Goal: Task Accomplishment & Management: Manage account settings

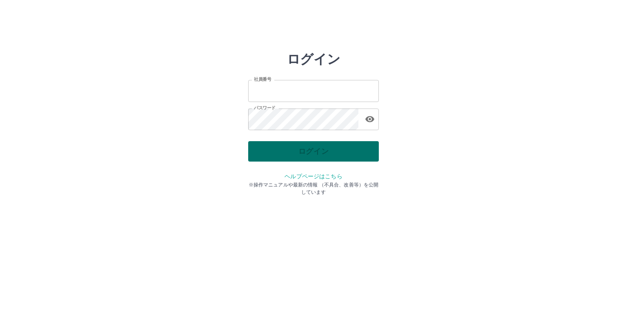
type input "*******"
click at [303, 155] on div "ログイン" at bounding box center [313, 151] width 131 height 20
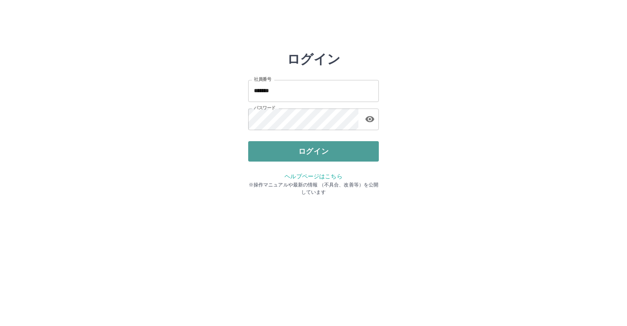
click at [303, 155] on button "ログイン" at bounding box center [313, 151] width 131 height 20
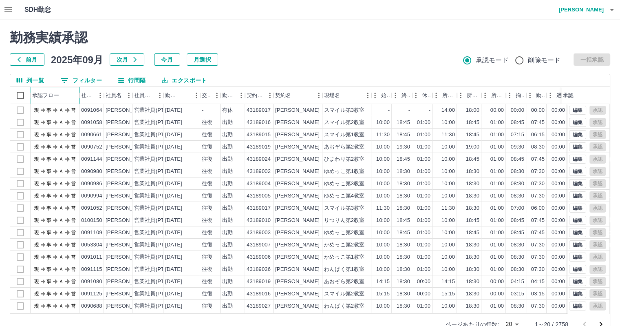
click at [46, 94] on div "承認フロー" at bounding box center [45, 95] width 27 height 17
click at [72, 95] on div "承認フロー" at bounding box center [55, 95] width 46 height 17
click at [67, 96] on div "承認フロー" at bounding box center [55, 95] width 46 height 17
click at [184, 93] on icon "ソート" at bounding box center [184, 95] width 7 height 7
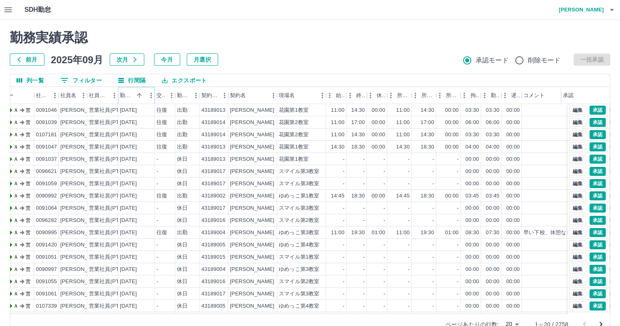
scroll to position [0, 47]
click at [87, 89] on div "社員名" at bounding box center [85, 95] width 10 height 17
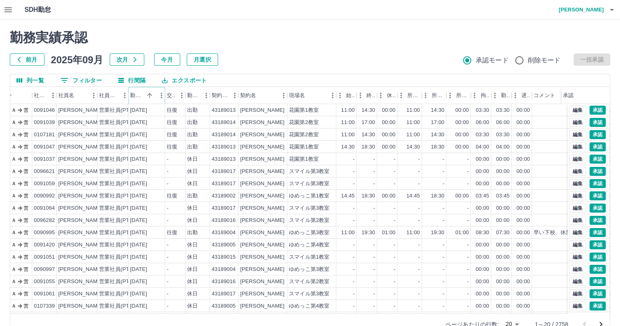
click at [127, 97] on div "社員区分" at bounding box center [129, 95] width 10 height 17
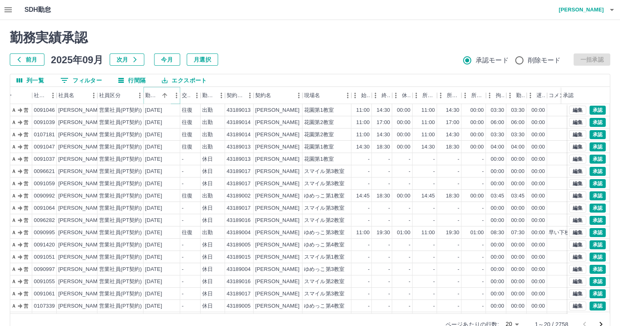
click at [300, 91] on div "契約名" at bounding box center [303, 95] width 10 height 17
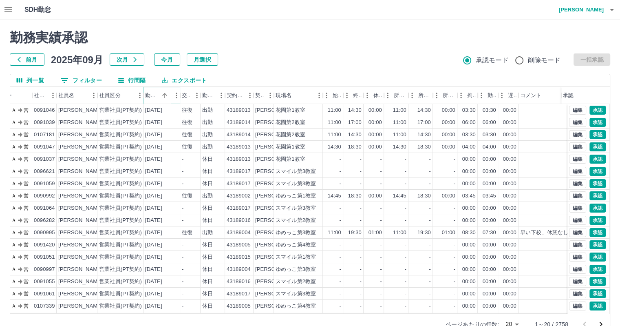
click at [321, 94] on div "現場名" at bounding box center [323, 95] width 10 height 17
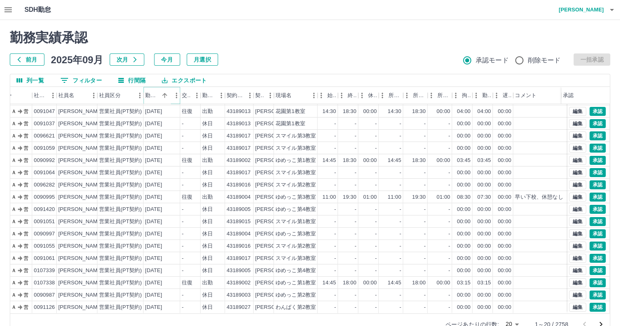
scroll to position [19, 0]
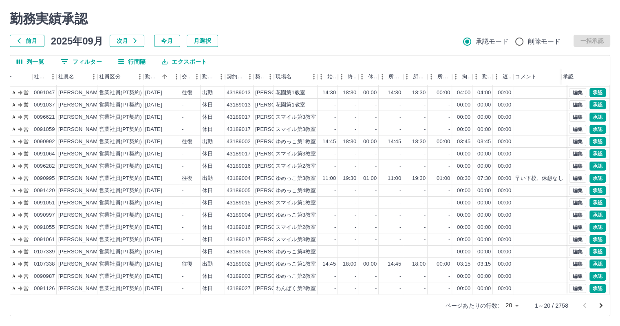
click at [597, 305] on icon "次のページへ" at bounding box center [601, 306] width 10 height 10
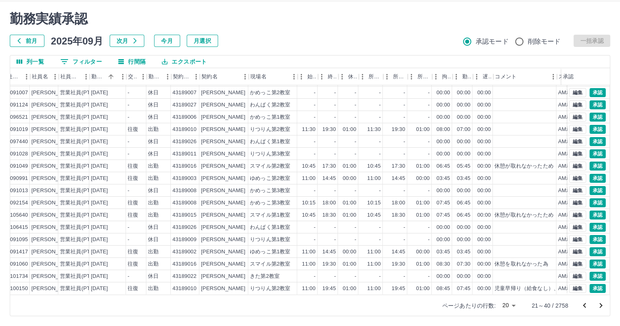
scroll to position [41, 73]
click at [558, 73] on div "コメント" at bounding box center [557, 76] width 10 height 17
drag, startPoint x: 517, startPoint y: 81, endPoint x: 574, endPoint y: 80, distance: 56.7
click at [574, 80] on div "承認フロー 社員番号 社員名 社員区分 勤務日 交通費 勤務区分 契約コード 契約名 現場名 始業 終業 休憩 所定開始 所定終業 所定休憩 拘束 勤務 遅刻…" at bounding box center [310, 76] width 600 height 17
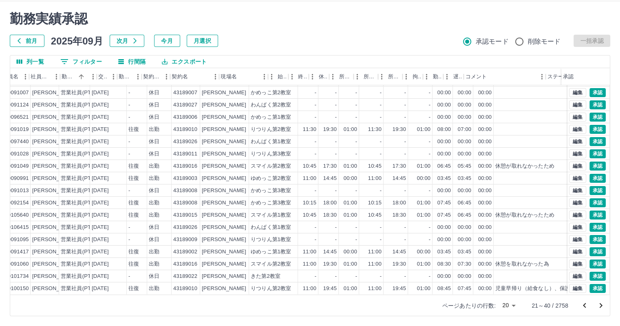
scroll to position [41, 137]
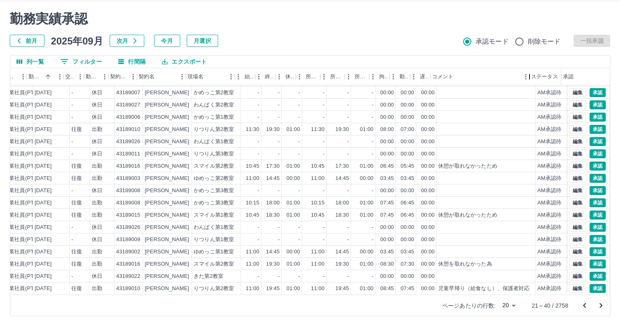
drag, startPoint x: 512, startPoint y: 81, endPoint x: 529, endPoint y: 80, distance: 17.2
click at [529, 80] on div "コメント" at bounding box center [530, 76] width 10 height 17
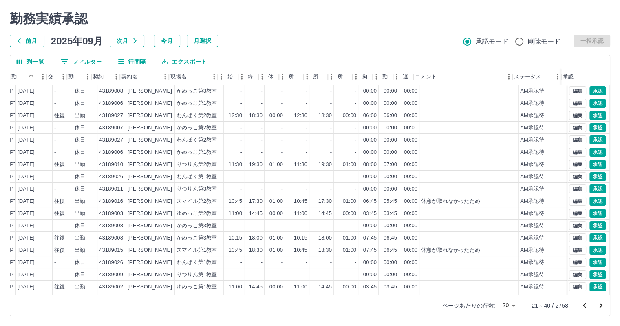
scroll to position [0, 153]
click at [607, 306] on button "次のページへ" at bounding box center [601, 305] width 16 height 16
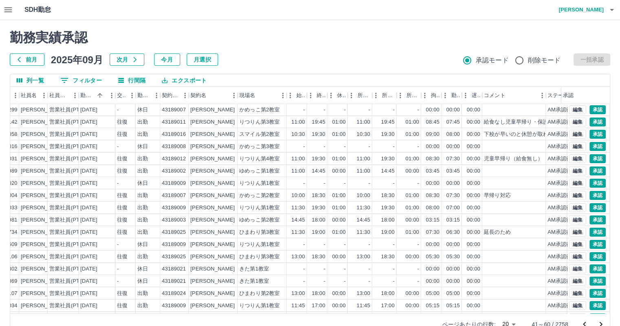
scroll to position [0, 85]
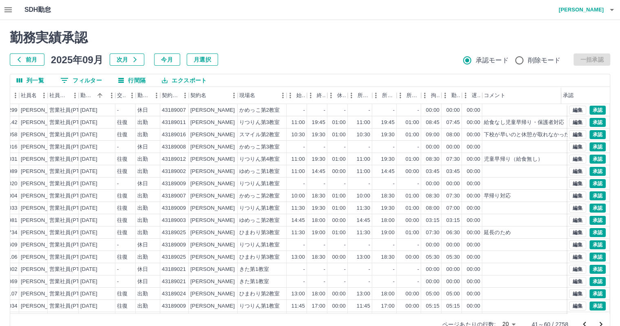
drag, startPoint x: 542, startPoint y: 96, endPoint x: 568, endPoint y: 100, distance: 26.0
click at [568, 100] on div "承認フロー 社員番号 社員名 社員区分 勤務日 交通費 勤務区分 契約コード 契約名 現場名 始業 終業 休憩 所定開始 所定終業 所定休憩 拘束 勤務 遅刻…" at bounding box center [310, 95] width 600 height 17
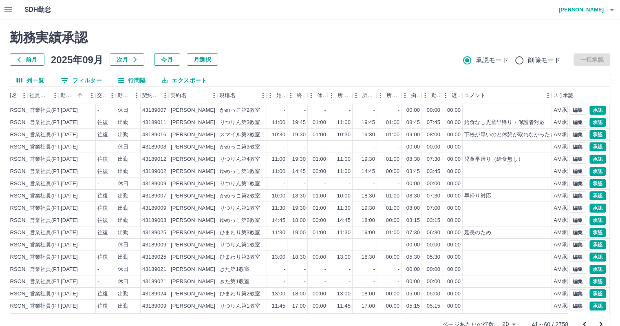
scroll to position [0, 105]
drag, startPoint x: 554, startPoint y: 94, endPoint x: 563, endPoint y: 93, distance: 9.1
click at [563, 93] on div "承認フロー 社員番号 社員名 社員区分 勤務日 交通費 勤務区分 契約コード 契約名 現場名 始業 終業 休憩 所定開始 所定終業 所定休憩 拘束 勤務 遅刻…" at bounding box center [310, 95] width 600 height 17
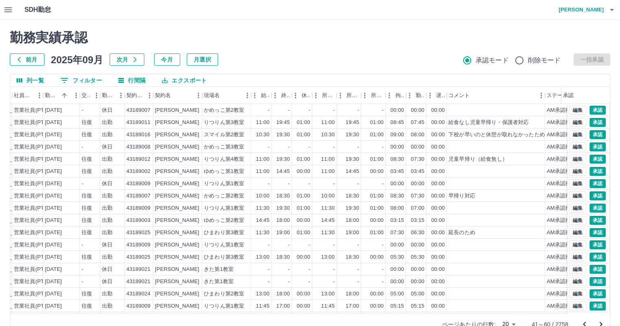
scroll to position [0, 153]
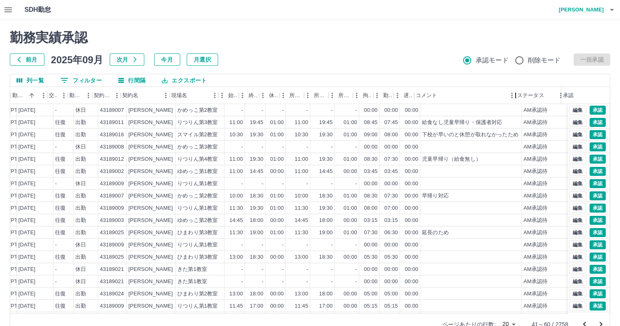
click at [517, 95] on div "コメント" at bounding box center [516, 95] width 10 height 17
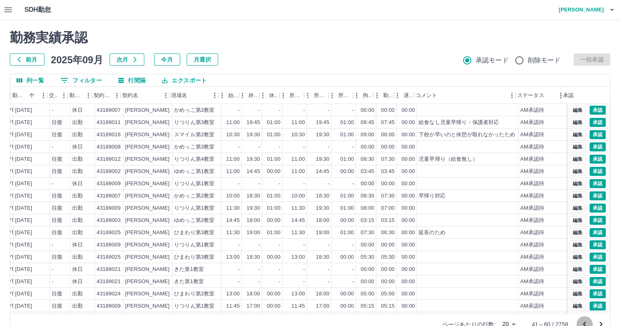
click at [582, 321] on icon "前のページへ" at bounding box center [585, 324] width 10 height 10
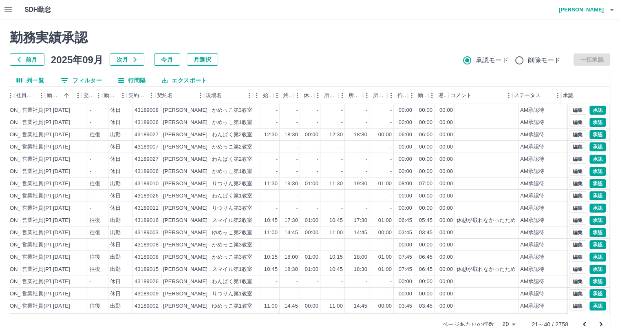
scroll to position [0, 118]
click at [582, 321] on icon "前のページへ" at bounding box center [585, 324] width 10 height 10
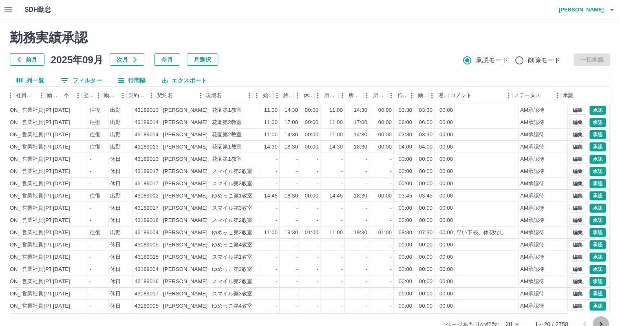
click at [603, 321] on icon "次のページへ" at bounding box center [601, 324] width 10 height 10
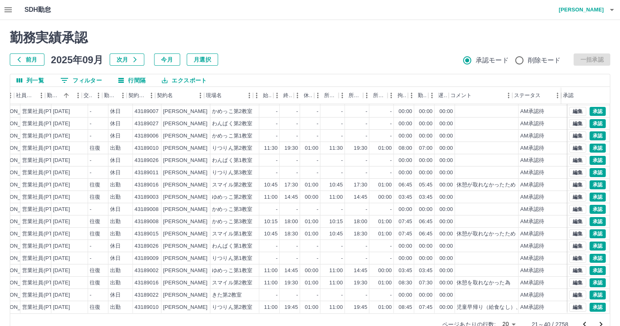
scroll to position [19, 0]
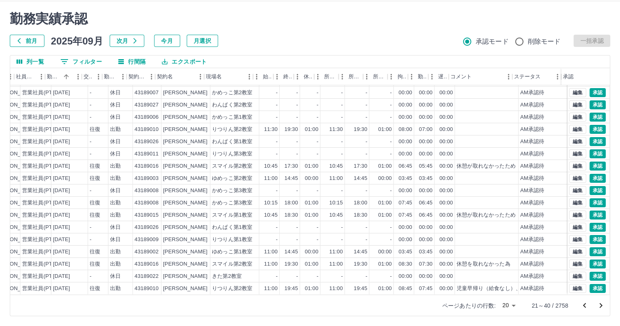
click at [581, 307] on icon "前のページへ" at bounding box center [585, 306] width 10 height 10
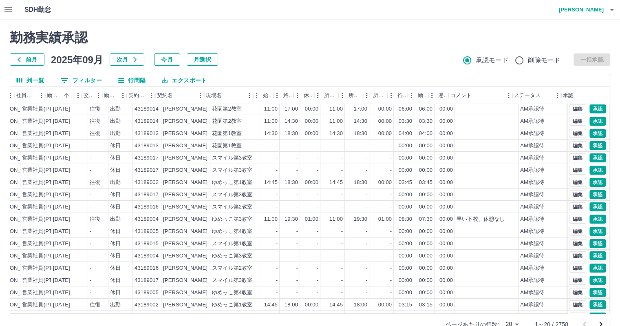
scroll to position [0, 118]
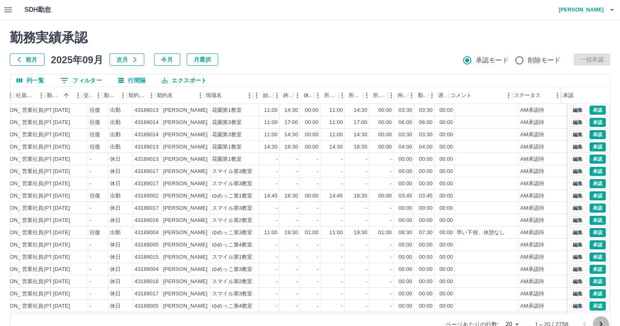
click at [599, 324] on icon "次のページへ" at bounding box center [601, 324] width 10 height 10
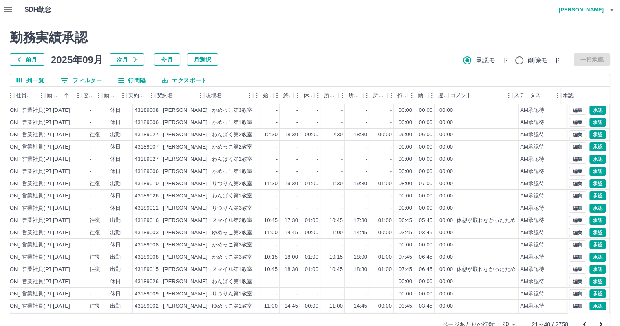
click at [601, 323] on icon "次のページへ" at bounding box center [601, 324] width 3 height 5
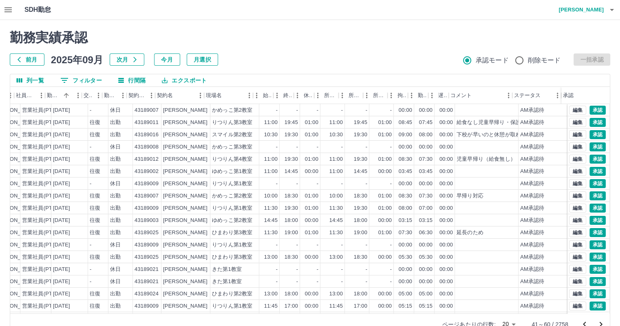
click at [584, 322] on icon "前のページへ" at bounding box center [585, 324] width 10 height 10
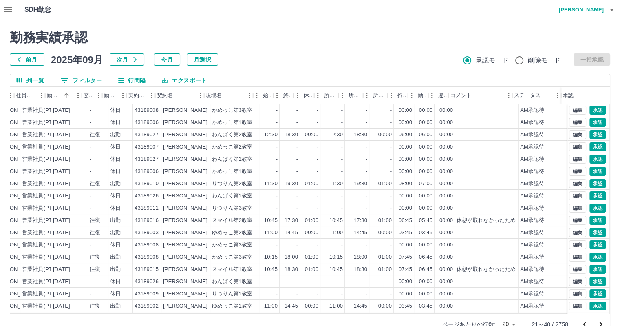
click at [584, 322] on icon "前のページへ" at bounding box center [585, 324] width 10 height 10
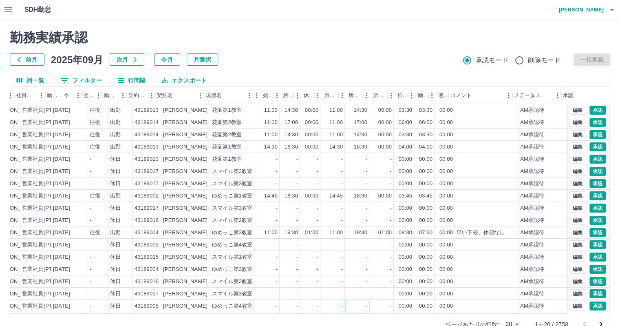
click at [346, 307] on div "-" at bounding box center [357, 306] width 24 height 12
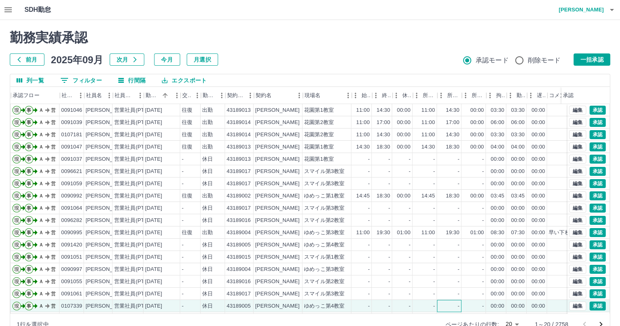
scroll to position [0, 20]
click at [141, 94] on div "社員区分" at bounding box center [144, 95] width 10 height 17
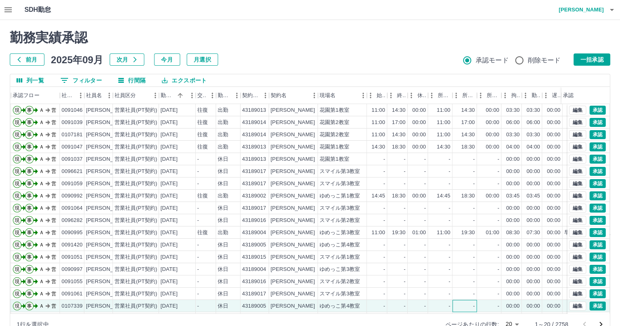
click at [111, 96] on div "社員名" at bounding box center [113, 95] width 10 height 17
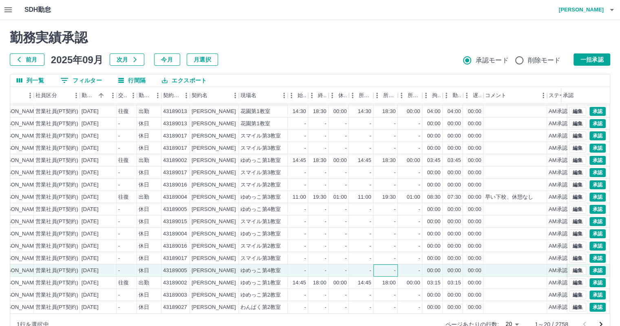
scroll to position [41, 111]
click at [593, 303] on button "承認" at bounding box center [598, 307] width 16 height 9
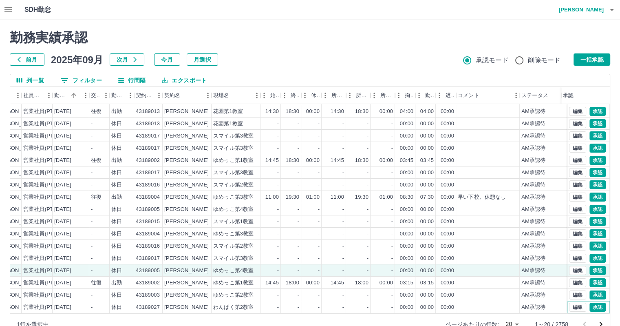
scroll to position [0, 111]
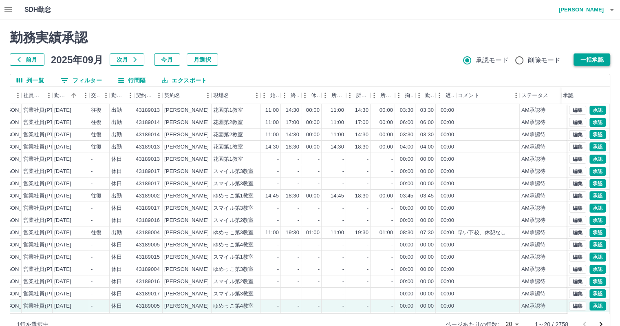
click at [591, 56] on button "一括承認" at bounding box center [592, 59] width 37 height 12
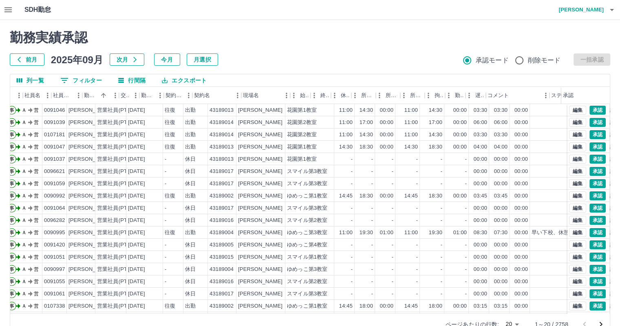
scroll to position [0, 118]
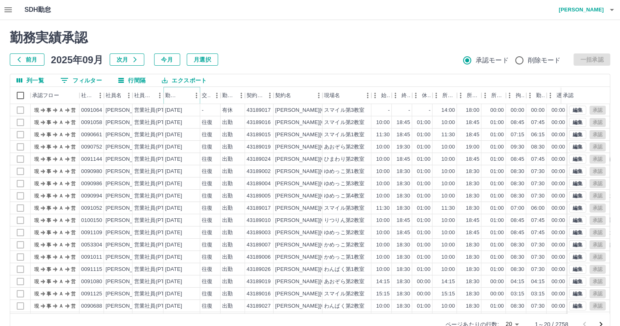
click at [186, 95] on icon "ソート" at bounding box center [184, 95] width 7 height 7
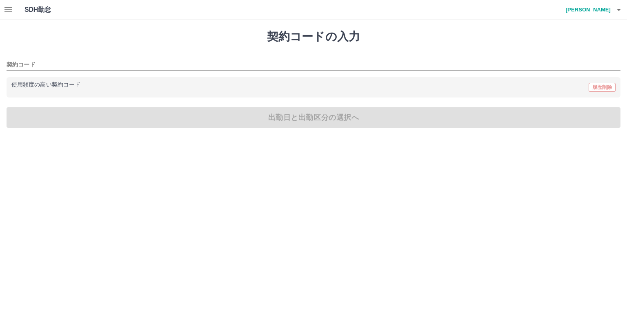
click at [10, 8] on icon "button" at bounding box center [8, 10] width 10 height 10
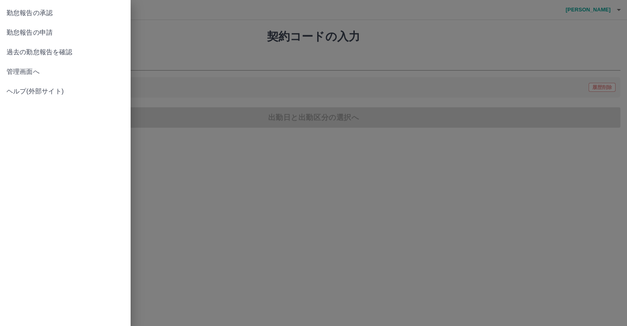
click at [23, 75] on span "管理画面へ" at bounding box center [65, 72] width 117 height 10
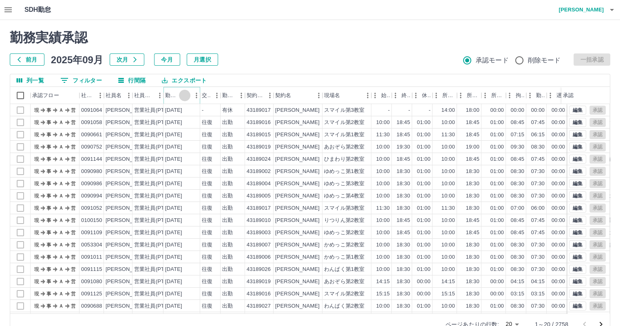
click at [182, 97] on icon "ソート" at bounding box center [184, 95] width 7 height 7
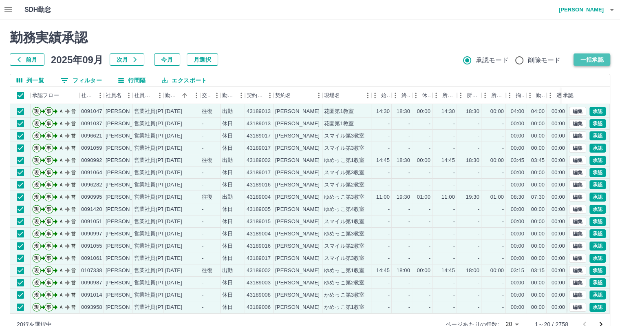
click at [587, 58] on button "一括承認" at bounding box center [592, 59] width 37 height 12
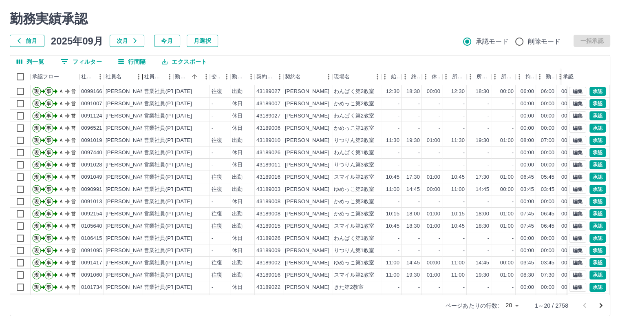
drag, startPoint x: 129, startPoint y: 75, endPoint x: 139, endPoint y: 78, distance: 10.5
click at [139, 78] on div "社員名" at bounding box center [142, 76] width 10 height 17
click at [176, 77] on div "社員区分" at bounding box center [173, 76] width 10 height 17
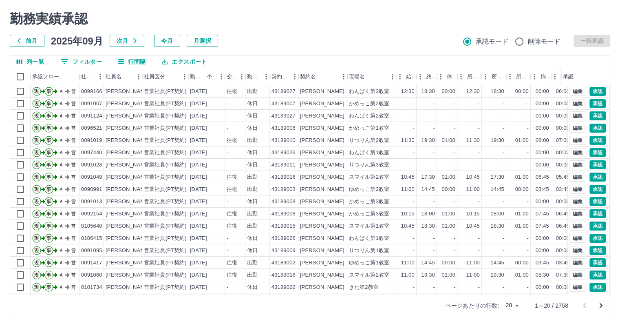
click at [224, 76] on div "勤務日" at bounding box center [225, 76] width 10 height 17
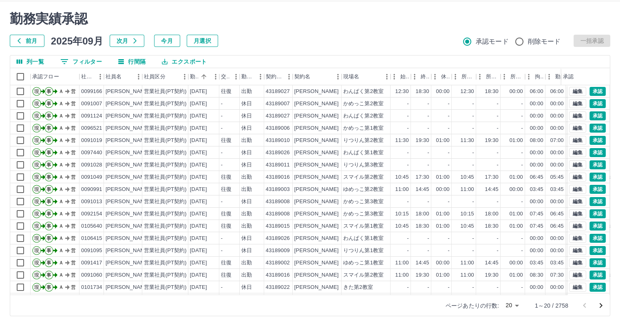
click at [392, 72] on div "現場名" at bounding box center [391, 76] width 10 height 17
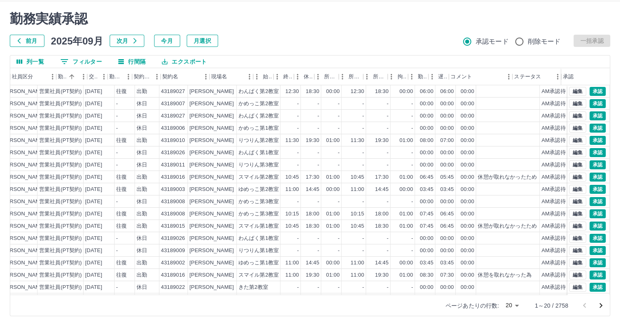
scroll to position [0, 132]
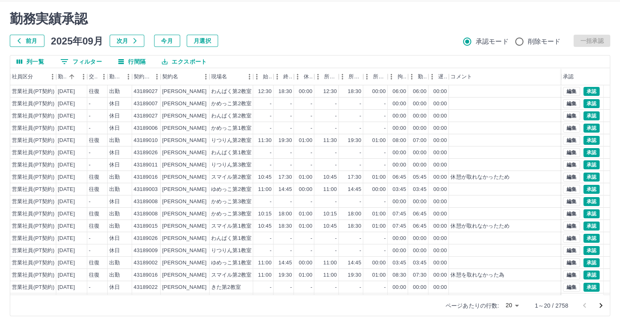
drag, startPoint x: 514, startPoint y: 76, endPoint x: 570, endPoint y: 76, distance: 55.5
click at [570, 76] on div "承認フロー 社員番号 社員名 社員区分 勤務日 交通費 勤務区分 契約コード 契約名 現場名 始業 終業 休憩 所定開始 所定終業 所定休憩 拘束 勤務 遅刻…" at bounding box center [310, 76] width 600 height 17
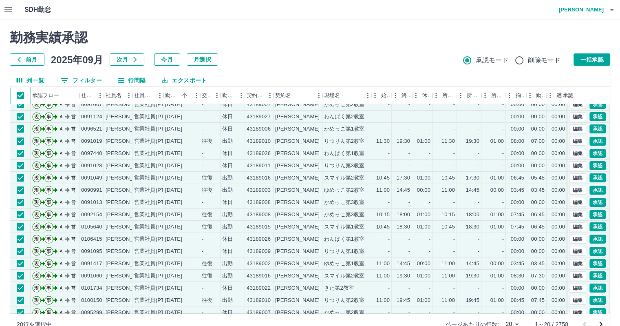
scroll to position [0, 0]
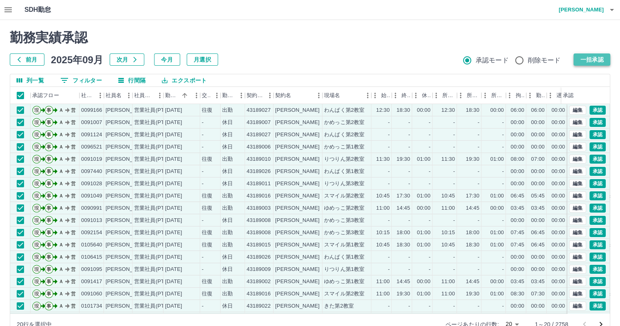
click at [597, 61] on button "一括承認" at bounding box center [592, 59] width 37 height 12
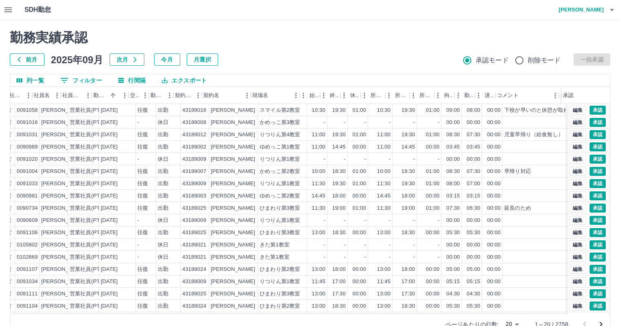
scroll to position [0, 118]
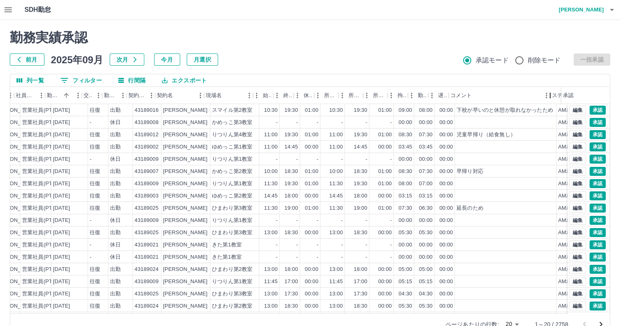
drag, startPoint x: 513, startPoint y: 94, endPoint x: 551, endPoint y: 93, distance: 37.9
click at [551, 93] on div "コメント" at bounding box center [551, 95] width 10 height 17
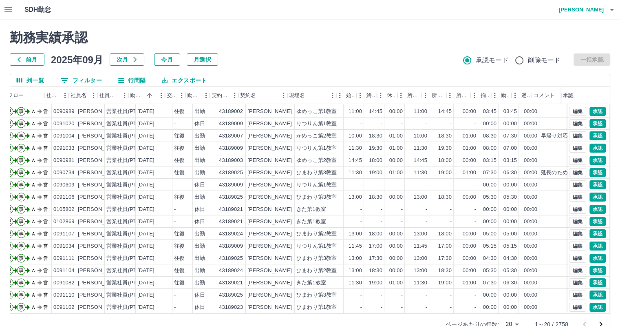
scroll to position [41, 0]
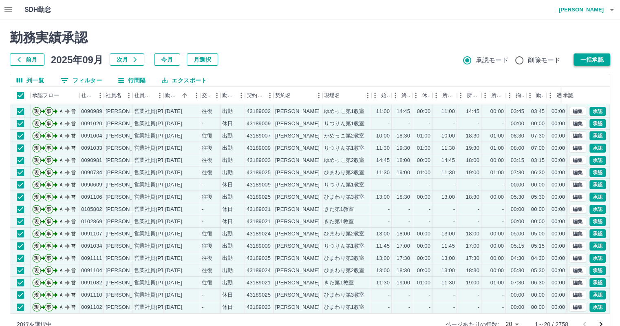
click at [594, 60] on button "一括承認" at bounding box center [592, 59] width 37 height 12
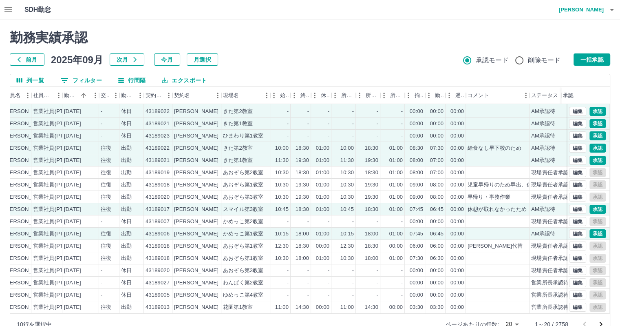
scroll to position [41, 101]
click at [580, 57] on button "一括承認" at bounding box center [592, 59] width 37 height 12
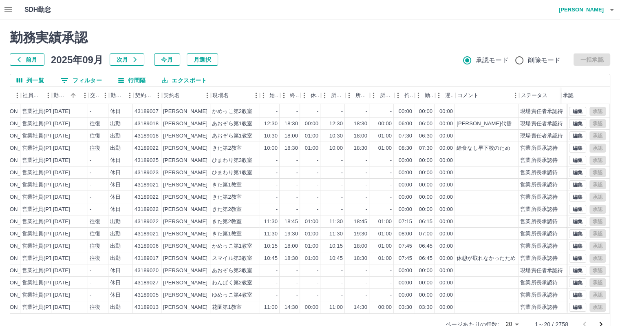
scroll to position [41, 0]
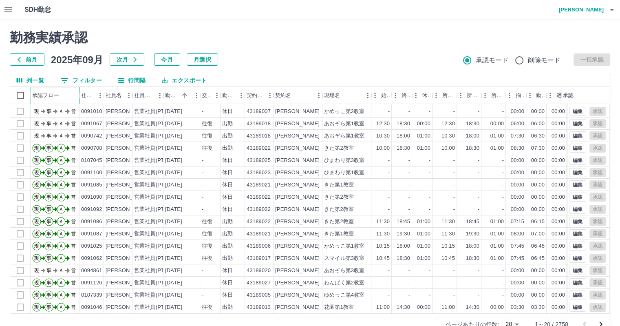
click at [62, 95] on div "承認フロー" at bounding box center [55, 95] width 46 height 17
click at [603, 320] on icon "次のページへ" at bounding box center [601, 324] width 10 height 10
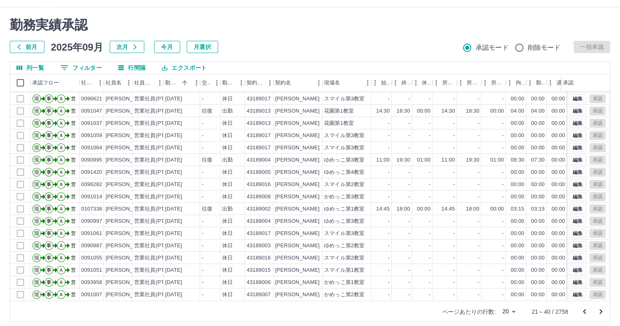
scroll to position [19, 0]
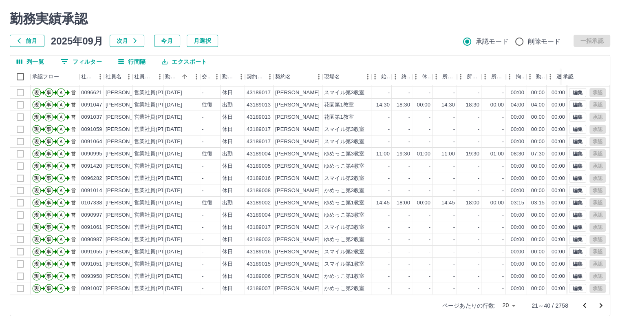
click at [598, 304] on icon "次のページへ" at bounding box center [601, 306] width 10 height 10
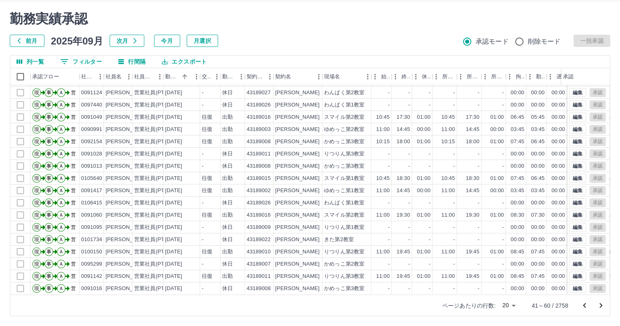
scroll to position [41, 0]
click at [600, 310] on icon "次のページへ" at bounding box center [601, 306] width 10 height 10
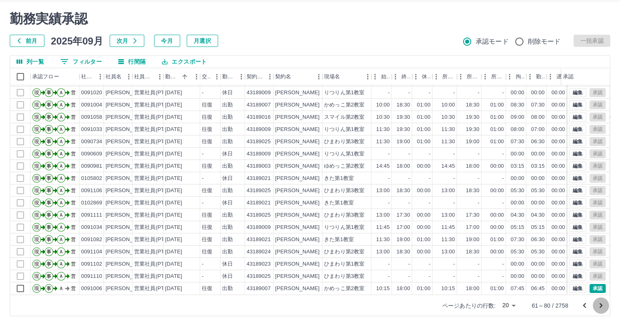
click at [603, 306] on icon "次のページへ" at bounding box center [601, 306] width 10 height 10
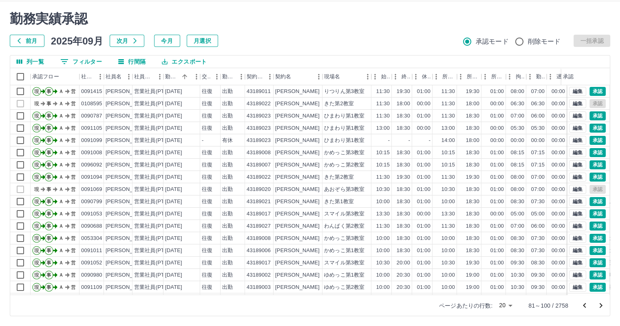
click at [583, 305] on icon "前のページへ" at bounding box center [585, 306] width 10 height 10
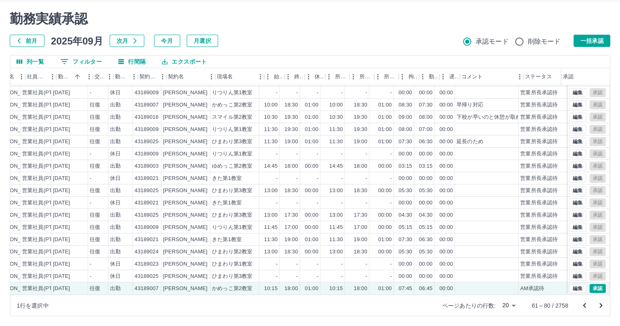
scroll to position [41, 118]
click at [594, 284] on button "承認" at bounding box center [598, 288] width 16 height 9
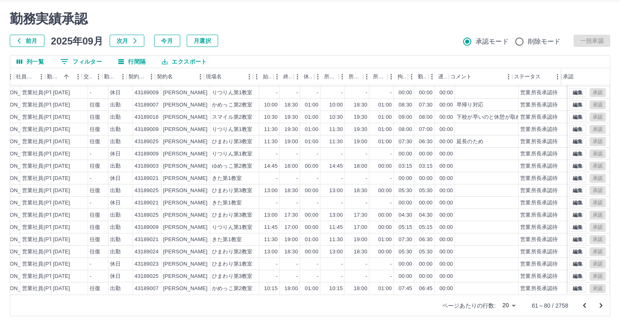
click at [583, 304] on icon "前のページへ" at bounding box center [585, 306] width 10 height 10
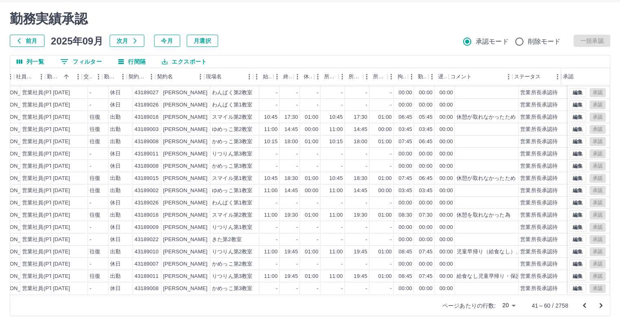
click at [589, 308] on icon "前のページへ" at bounding box center [585, 306] width 10 height 10
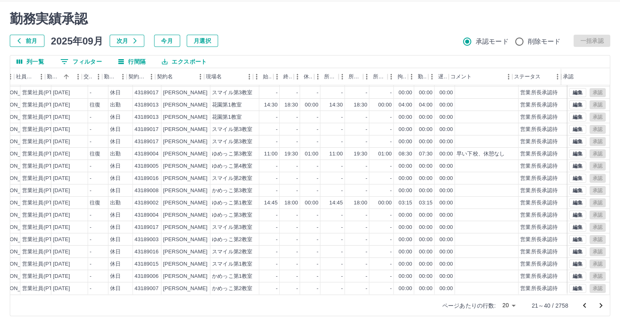
click at [600, 303] on icon "次のページへ" at bounding box center [601, 306] width 10 height 10
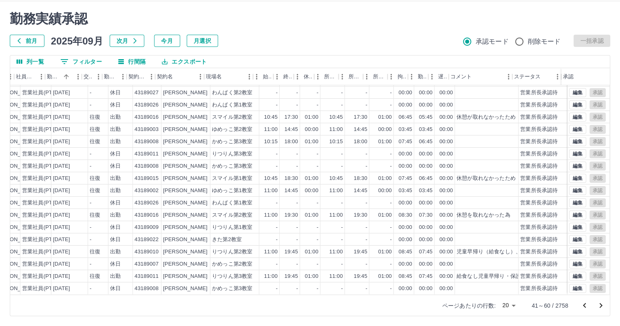
scroll to position [0, 118]
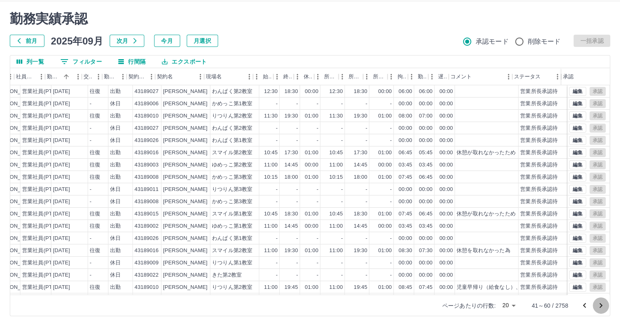
click at [600, 303] on icon "次のページへ" at bounding box center [601, 306] width 10 height 10
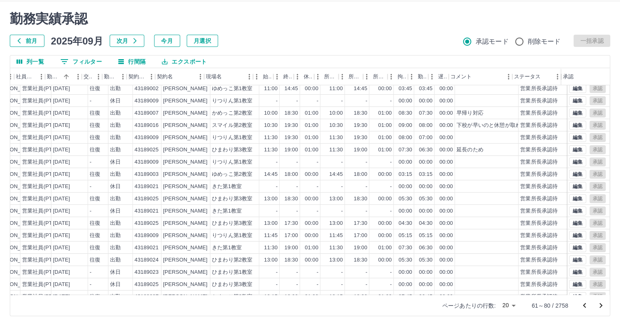
scroll to position [41, 118]
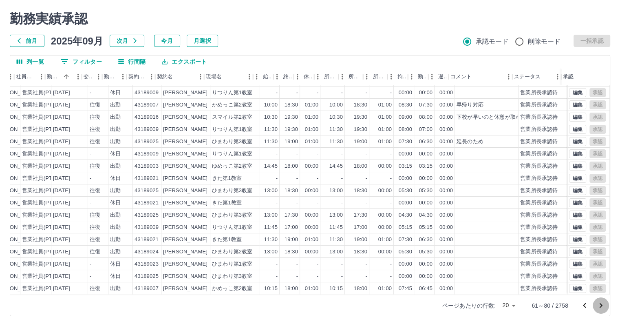
click at [599, 306] on icon "次のページへ" at bounding box center [601, 306] width 10 height 10
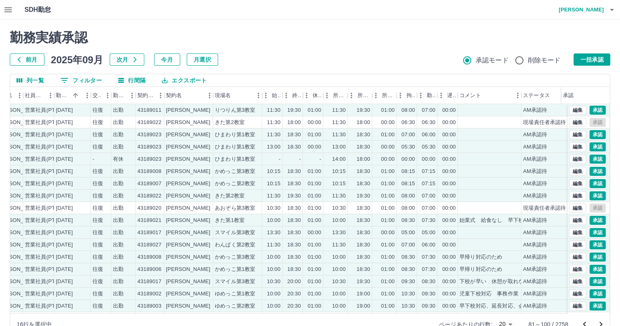
scroll to position [0, 118]
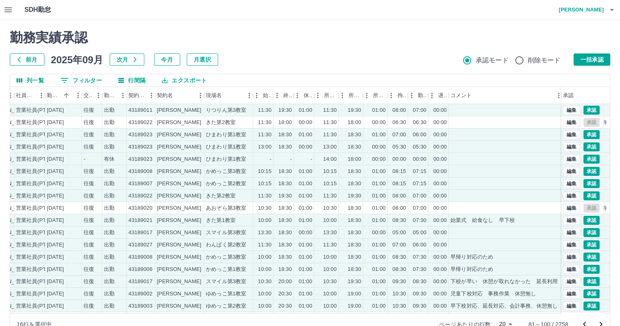
drag, startPoint x: 511, startPoint y: 95, endPoint x: 561, endPoint y: 98, distance: 50.3
click at [561, 98] on div "コメント" at bounding box center [563, 95] width 10 height 17
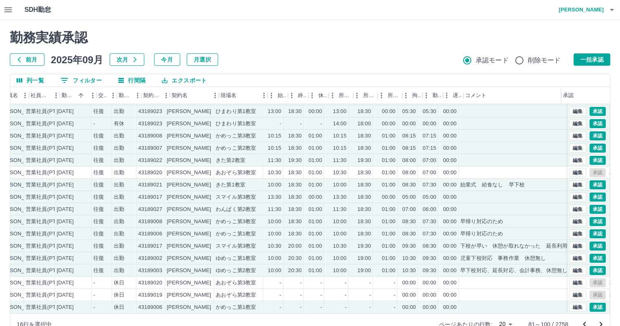
scroll to position [41, 72]
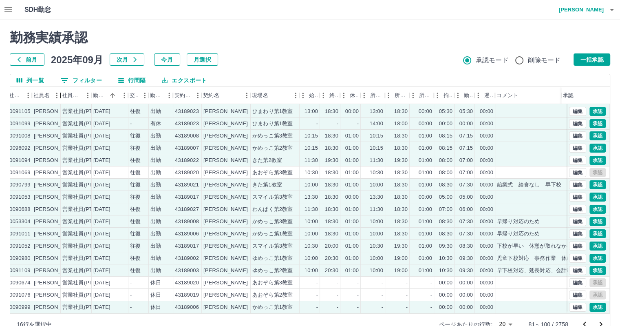
click at [58, 96] on div "社員名" at bounding box center [60, 95] width 10 height 17
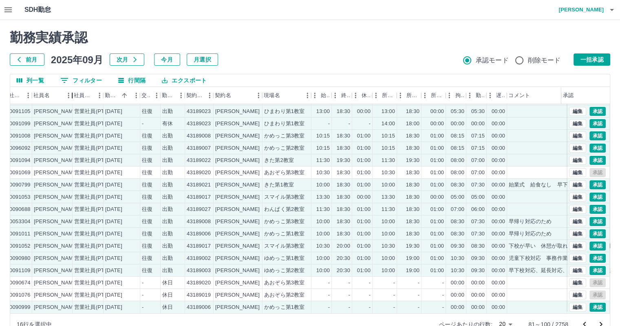
drag, startPoint x: 58, startPoint y: 96, endPoint x: 70, endPoint y: 97, distance: 11.9
click at [70, 97] on div "社員名" at bounding box center [72, 95] width 10 height 17
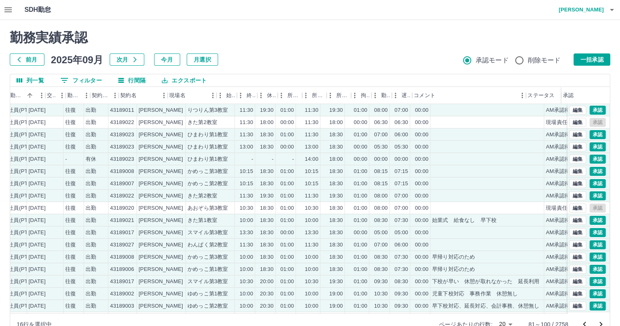
scroll to position [0, 180]
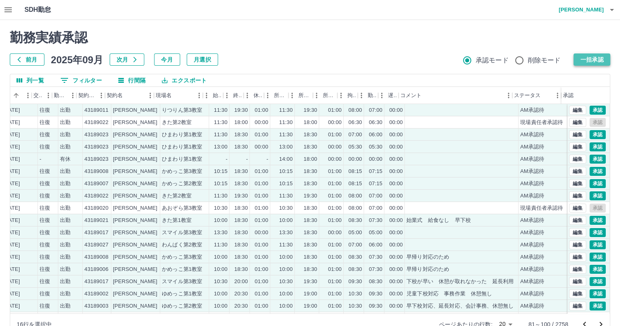
click at [596, 60] on button "一括承認" at bounding box center [592, 59] width 37 height 12
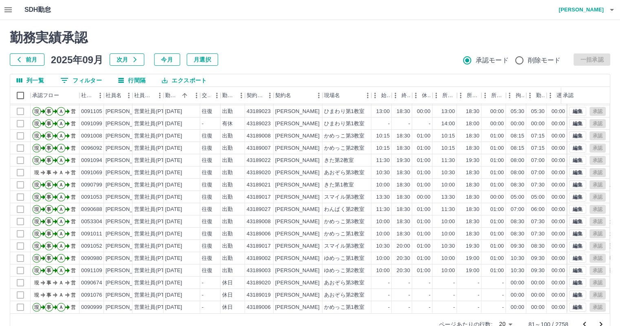
scroll to position [41, 0]
click at [601, 323] on icon "次のページへ" at bounding box center [601, 324] width 10 height 10
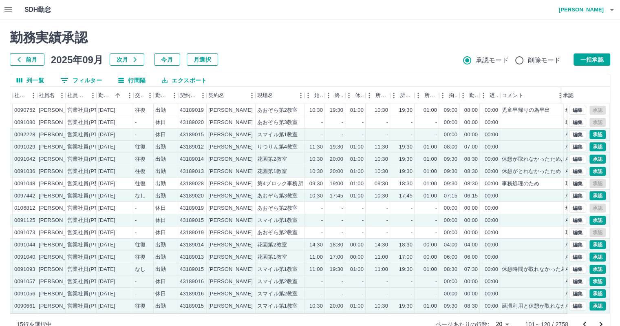
scroll to position [0, 66]
click at [65, 95] on div "社員名" at bounding box center [67, 95] width 10 height 17
click at [65, 95] on div "社員名" at bounding box center [68, 95] width 10 height 17
click at [98, 91] on div "社員区分" at bounding box center [99, 95] width 10 height 17
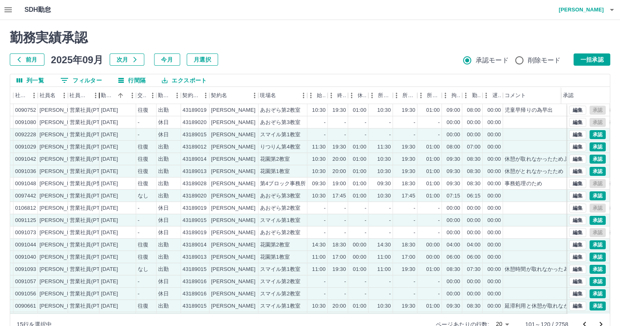
click at [98, 91] on div "社員区分" at bounding box center [99, 95] width 10 height 17
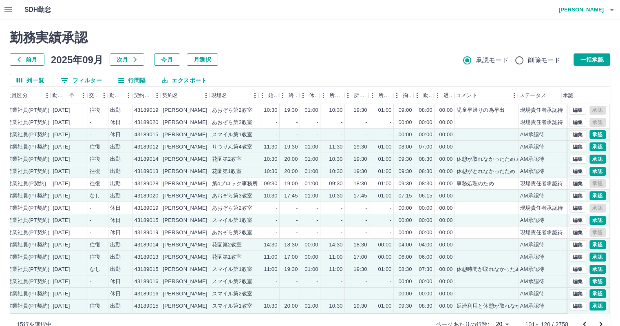
scroll to position [0, 135]
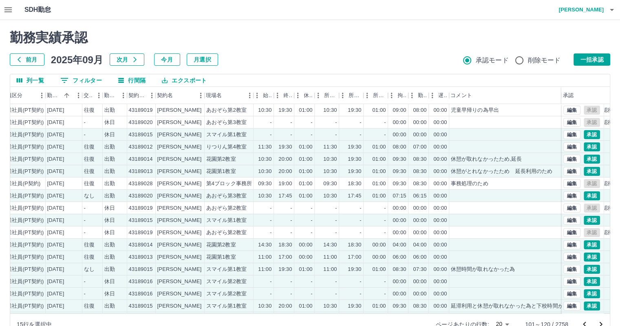
drag, startPoint x: 513, startPoint y: 97, endPoint x: 569, endPoint y: 98, distance: 55.9
click at [569, 98] on div "社員番号 社員名 社員区分 勤務日 交通費 勤務区分 契約コード 契約名 現場名 始業 終業 休憩 所定開始 所定終業 所定休憩 拘束 勤務 遅刻等 コメント…" at bounding box center [310, 95] width 600 height 17
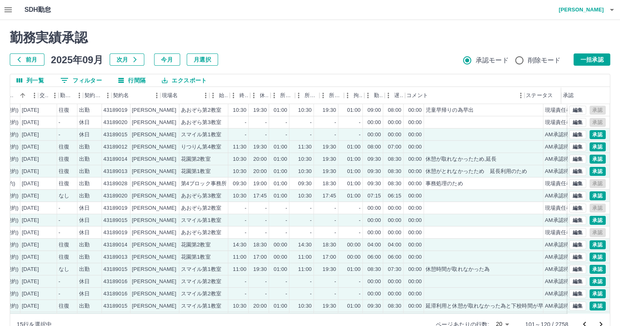
scroll to position [0, 191]
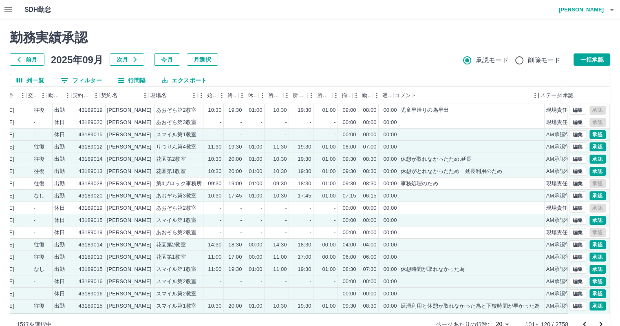
drag, startPoint x: 512, startPoint y: 99, endPoint x: 538, endPoint y: 96, distance: 26.3
click at [538, 96] on div "コメント" at bounding box center [539, 95] width 10 height 17
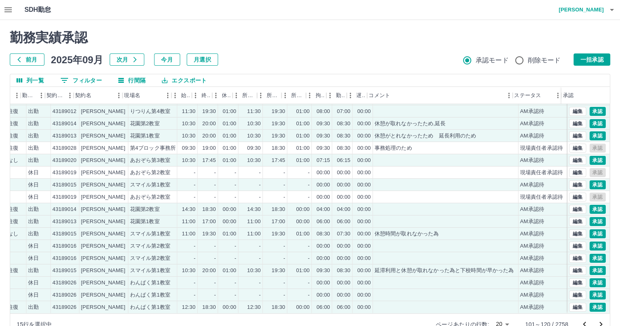
scroll to position [41, 217]
click at [598, 58] on button "一括承認" at bounding box center [592, 59] width 37 height 12
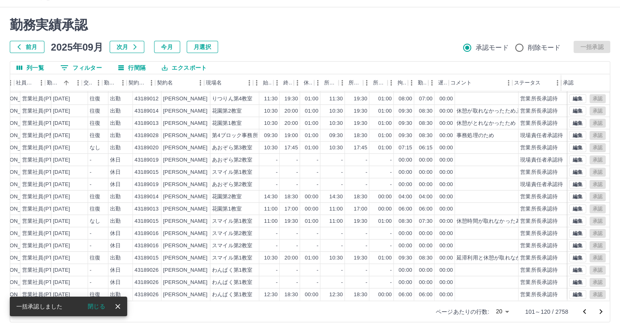
scroll to position [19, 0]
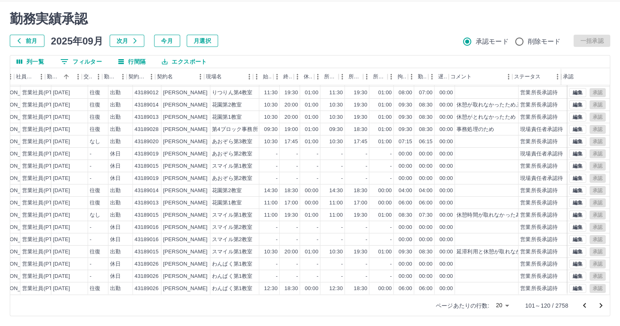
click at [507, 304] on body "SDH勤怠 堤　玲央 勤務実績承認 前月 2025年09月 次月 今月 月選択 承認モード 削除モード 一括承認 列一覧 0 フィルター 行間隔 エクスポート…" at bounding box center [310, 153] width 620 height 345
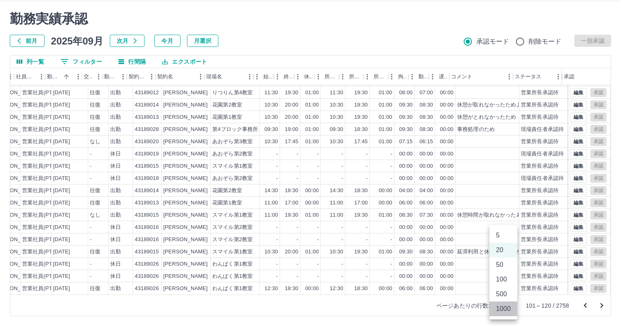
click at [504, 308] on li "1000" at bounding box center [503, 308] width 28 height 15
type input "****"
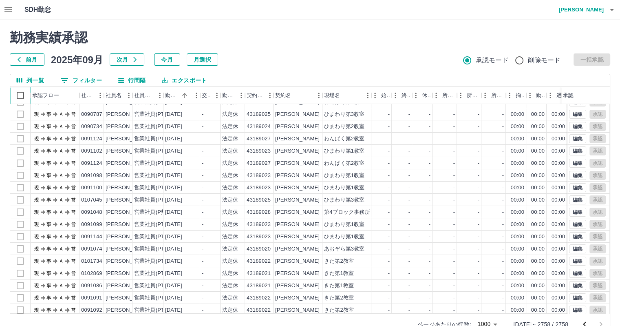
scroll to position [122, 0]
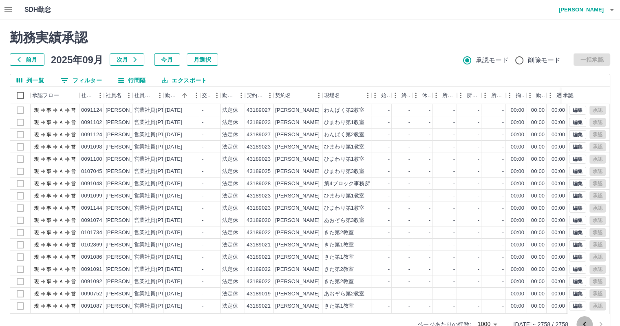
click at [585, 318] on button "前のページへ" at bounding box center [585, 324] width 16 height 16
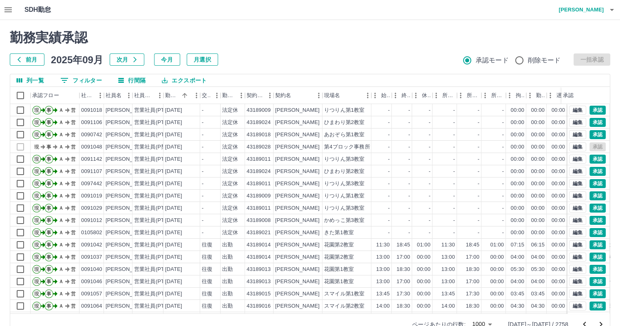
click at [585, 321] on icon "前のページへ" at bounding box center [585, 324] width 10 height 10
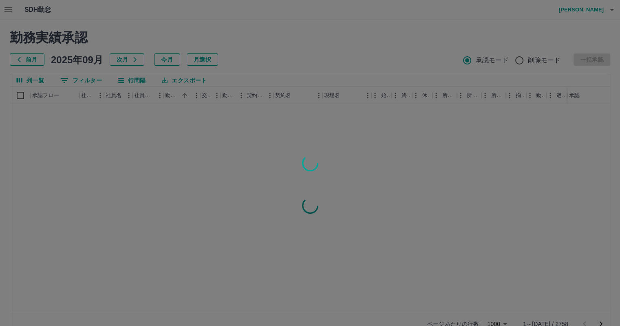
drag, startPoint x: 168, startPoint y: 201, endPoint x: 114, endPoint y: 137, distance: 83.4
click at [114, 137] on div at bounding box center [310, 163] width 620 height 326
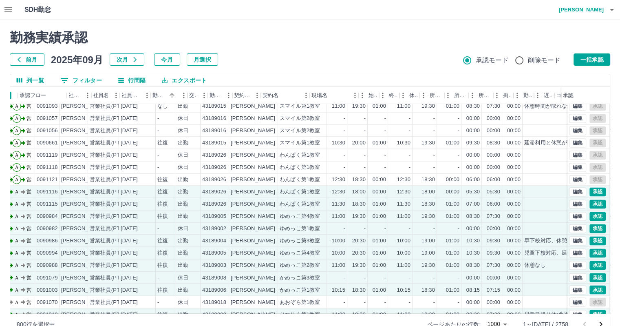
scroll to position [1387, 12]
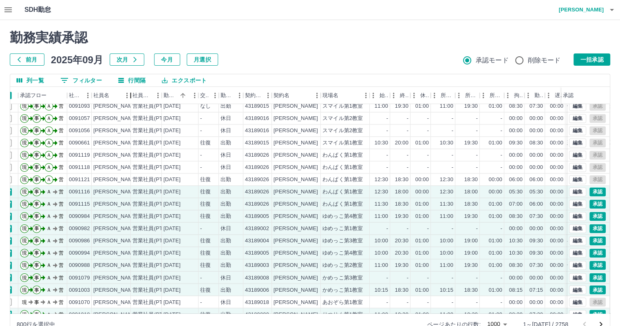
drag, startPoint x: 118, startPoint y: 92, endPoint x: 129, endPoint y: 95, distance: 11.2
click at [129, 95] on div "社員名" at bounding box center [131, 95] width 10 height 17
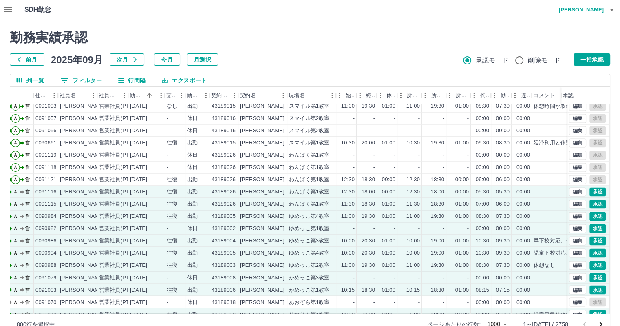
scroll to position [1387, 47]
click at [125, 94] on div "社員区分" at bounding box center [127, 95] width 10 height 17
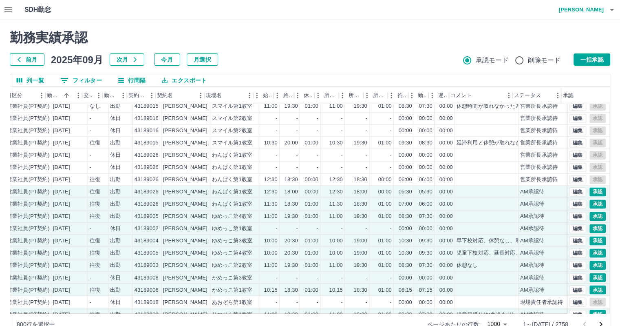
scroll to position [1387, 144]
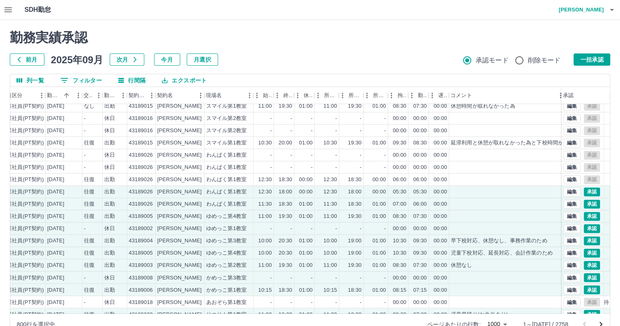
drag, startPoint x: 511, startPoint y: 98, endPoint x: 563, endPoint y: 98, distance: 51.8
click at [563, 98] on div "社員番号 社員名 社員区分 勤務日 交通費 勤務区分 契約コード 契約名 現場名 始業 終業 休憩 所定開始 所定終業 所定休憩 拘束 勤務 遅刻等 コメント…" at bounding box center [310, 95] width 600 height 17
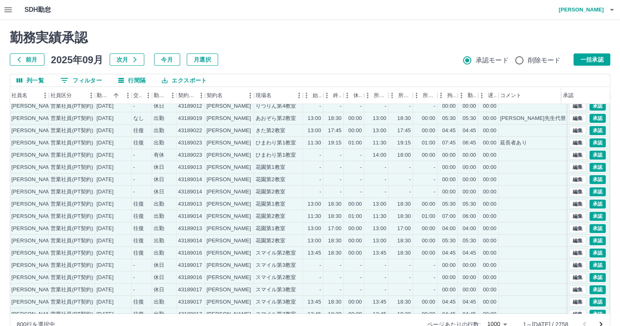
scroll to position [3427, 94]
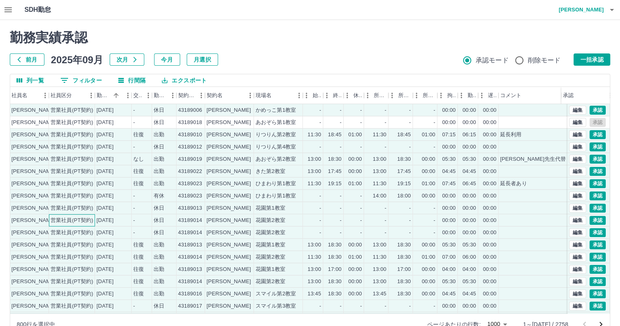
drag, startPoint x: 121, startPoint y: 259, endPoint x: 55, endPoint y: 226, distance: 73.2
click at [55, 226] on div "現 事 Ａ 営 0090995 藤田　佐知子 営業社員(PT契約) 2025-09-02 - 休日 43189005 高松市 ゆめっこ第4教室 - - - -…" at bounding box center [299, 207] width 727 height 281
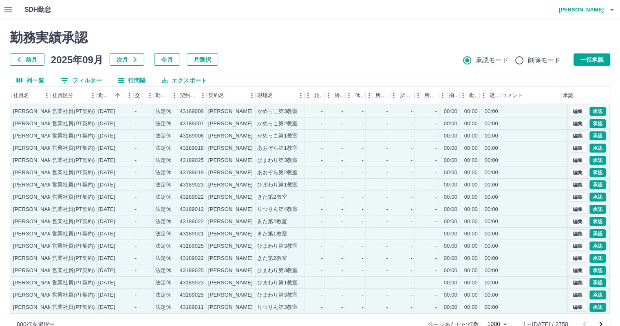
scroll to position [12035, 93]
click at [595, 64] on button "一括承認" at bounding box center [592, 59] width 37 height 12
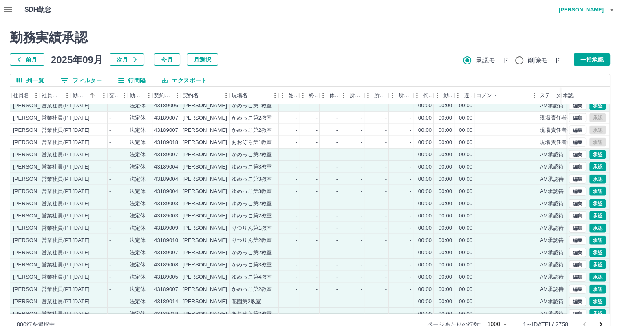
scroll to position [11118, 93]
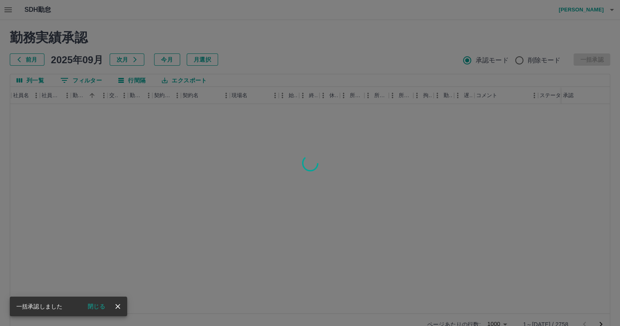
click at [83, 312] on div "勤務実績承認 前月 2025年09月 次月 今月 月選択 承認モード 削除モード 一括承認 列一覧 フィルター 行間隔 エクスポート 承認フロー 社員番号 社…" at bounding box center [310, 182] width 620 height 325
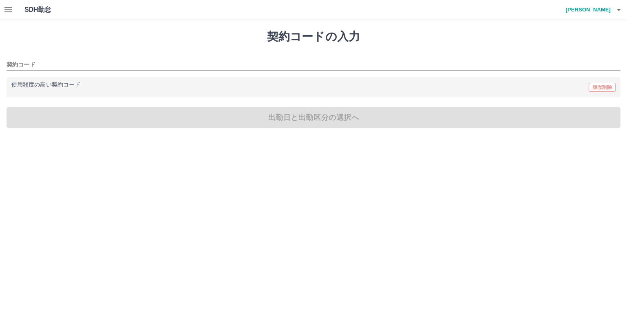
click at [9, 9] on icon "button" at bounding box center [7, 9] width 7 height 5
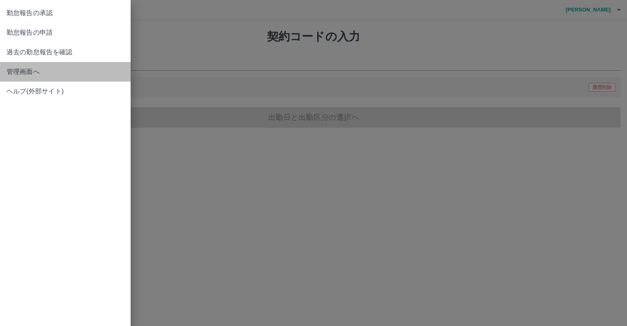
click at [21, 74] on span "管理画面へ" at bounding box center [65, 72] width 117 height 10
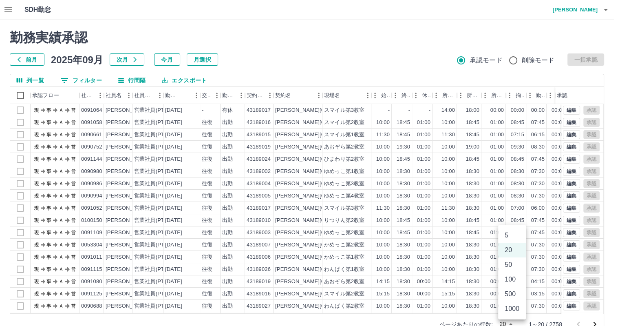
scroll to position [4, 0]
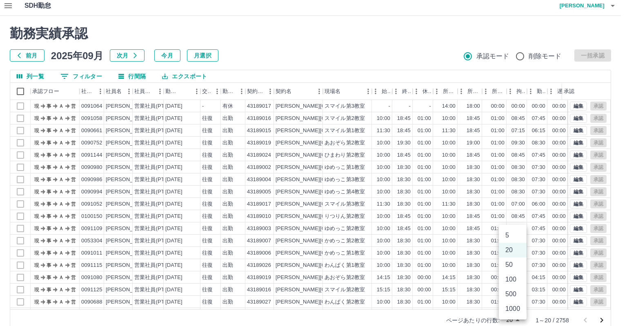
click at [514, 324] on body "SDH勤怠 [PERSON_NAME] 勤務実績承認 前月 [DATE] 次月 今月 月選択 承認モード 削除モード 一括承認 列一覧 0 フィルター 行間隔…" at bounding box center [313, 168] width 627 height 345
click at [510, 291] on li "500" at bounding box center [513, 294] width 28 height 15
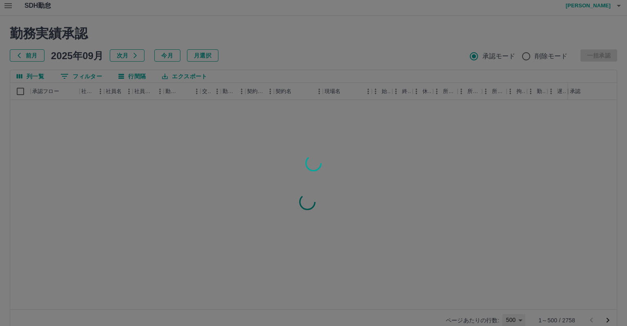
type input "***"
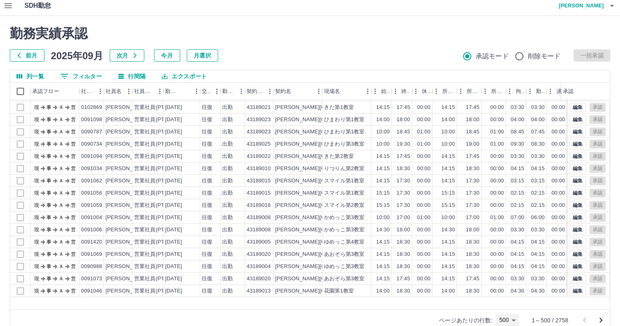
scroll to position [530, 0]
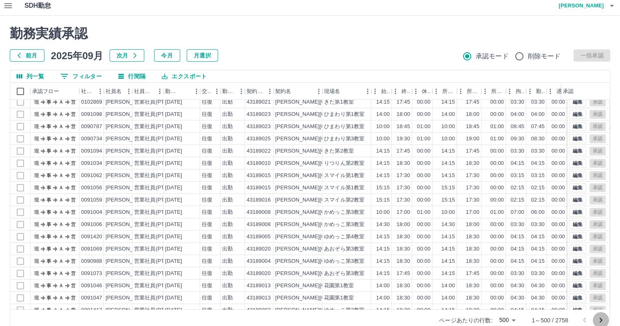
click at [601, 320] on icon "次のページへ" at bounding box center [601, 320] width 10 height 10
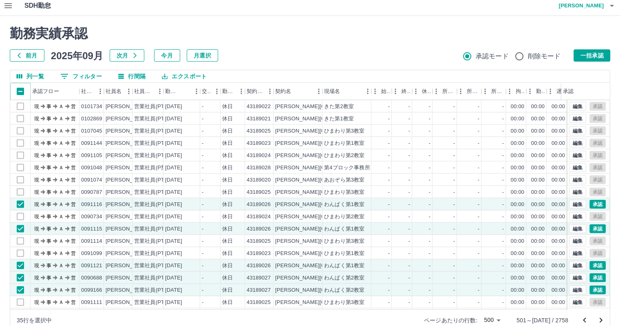
scroll to position [4732, 0]
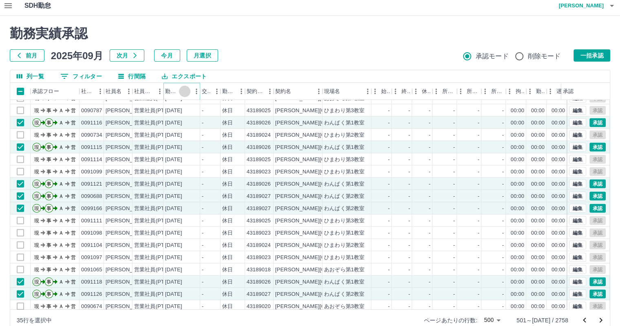
click at [183, 91] on icon "ソート" at bounding box center [184, 91] width 7 height 7
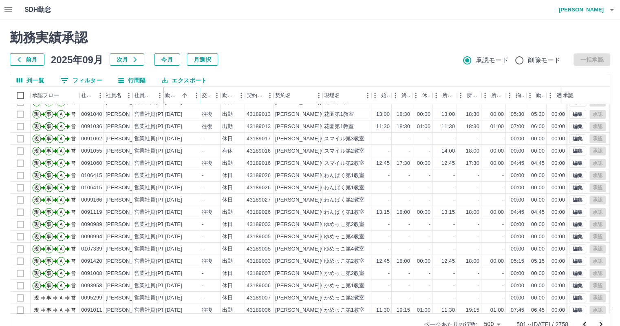
scroll to position [490, 0]
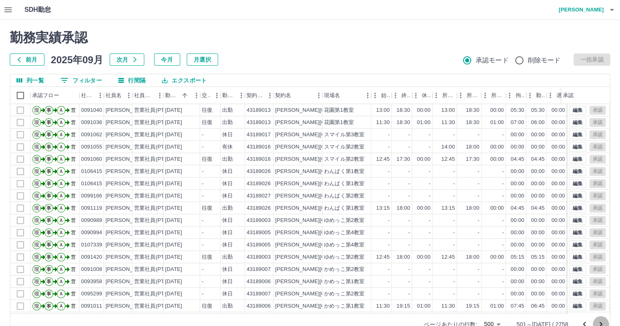
click at [598, 321] on icon "次のページへ" at bounding box center [601, 324] width 10 height 10
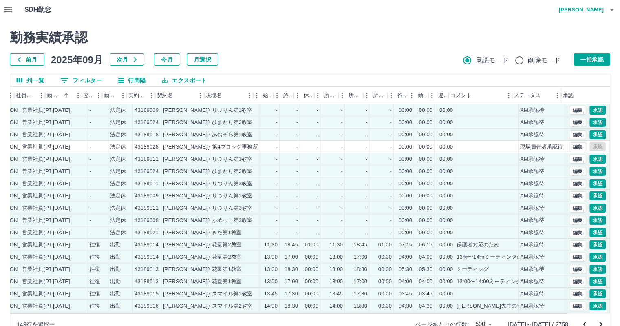
scroll to position [0, 118]
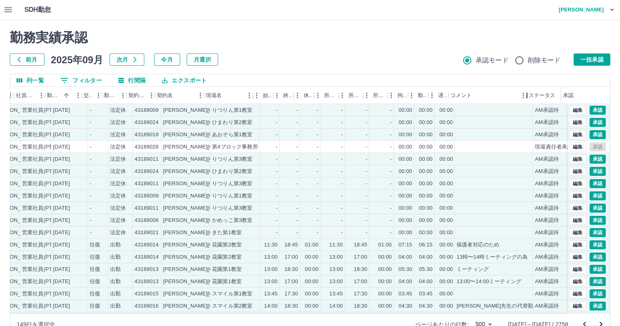
drag, startPoint x: 512, startPoint y: 93, endPoint x: 527, endPoint y: 97, distance: 15.0
click at [527, 97] on div "コメント" at bounding box center [528, 95] width 10 height 17
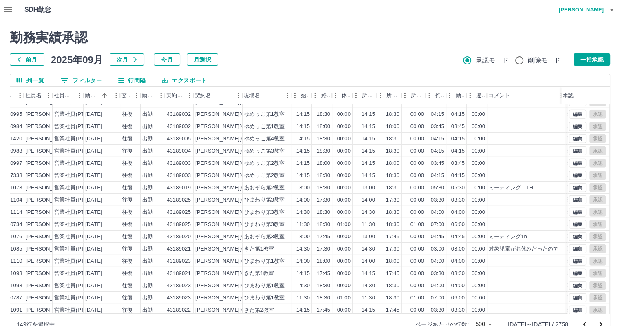
scroll to position [2081, 80]
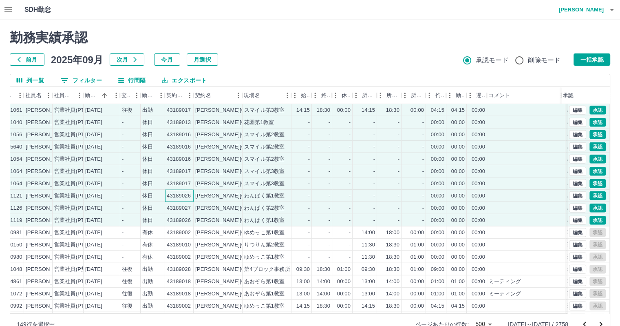
drag, startPoint x: 204, startPoint y: 211, endPoint x: 354, endPoint y: 216, distance: 150.2
click at [178, 192] on div "43189026" at bounding box center [179, 196] width 24 height 8
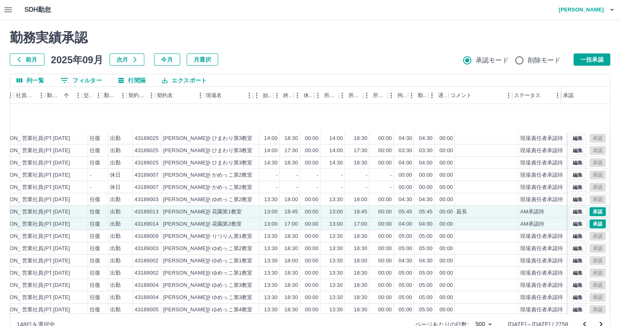
scroll to position [5549, 118]
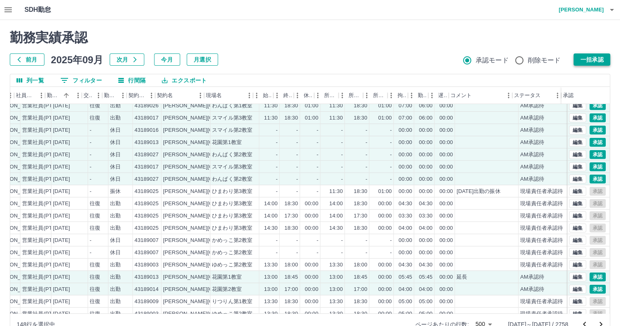
click at [587, 58] on button "一括承認" at bounding box center [592, 59] width 37 height 12
click at [583, 60] on button "一括承認" at bounding box center [592, 59] width 37 height 12
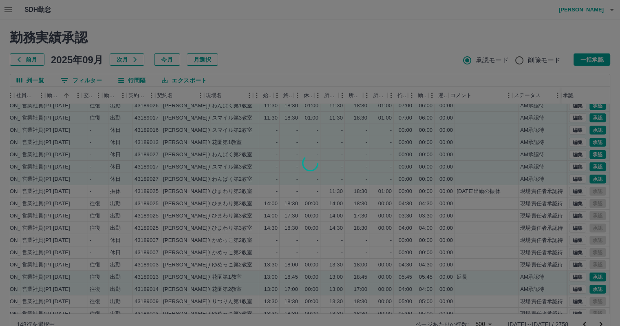
click at [271, 34] on div at bounding box center [310, 163] width 620 height 326
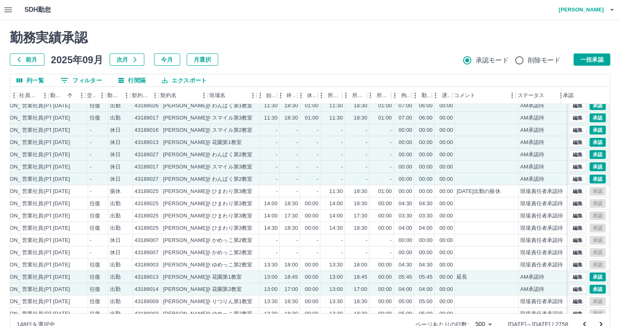
scroll to position [5549, 0]
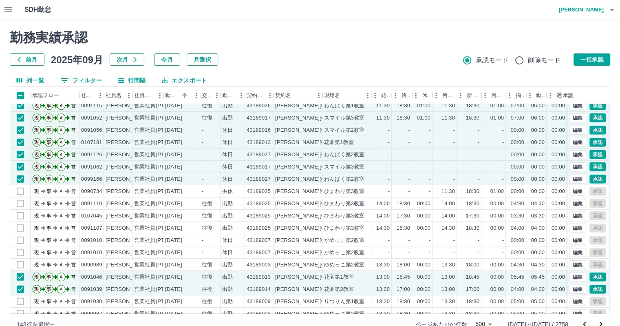
click at [602, 326] on icon "次のページへ" at bounding box center [601, 324] width 10 height 10
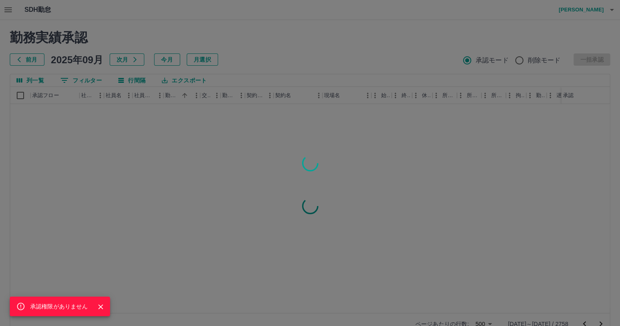
scroll to position [0, 0]
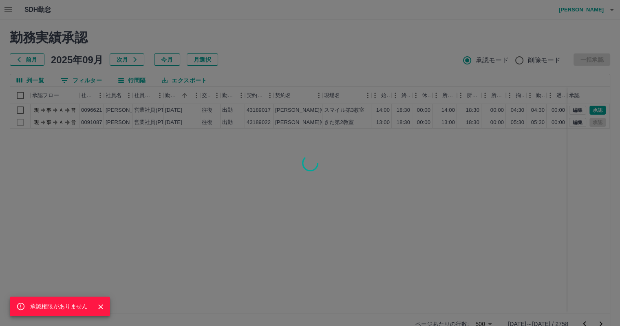
click at [99, 306] on icon "Close" at bounding box center [101, 307] width 8 height 8
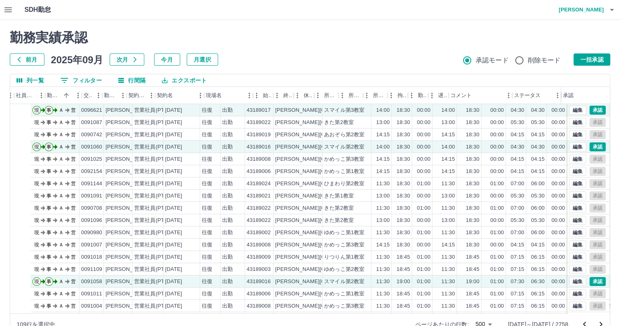
scroll to position [0, 118]
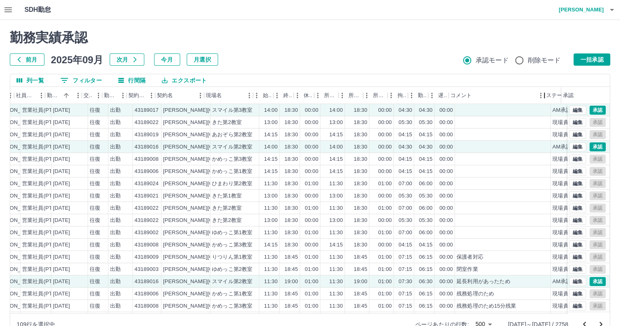
drag, startPoint x: 512, startPoint y: 93, endPoint x: 545, endPoint y: 95, distance: 32.3
click at [545, 95] on div "コメント" at bounding box center [545, 95] width 10 height 17
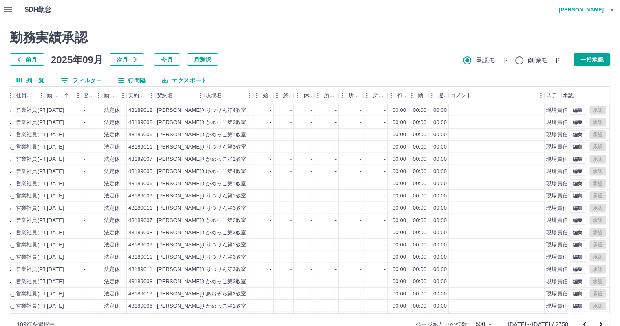
scroll to position [5385, 118]
click at [590, 58] on button "一括承認" at bounding box center [592, 59] width 37 height 12
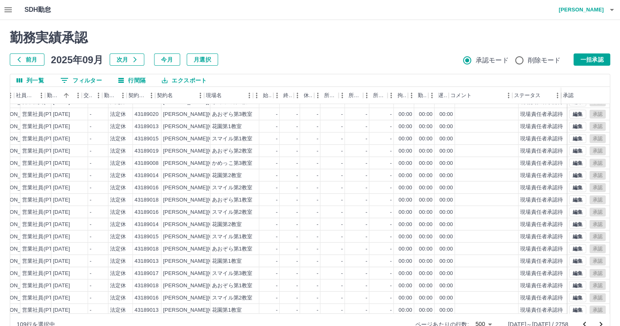
scroll to position [5222, 118]
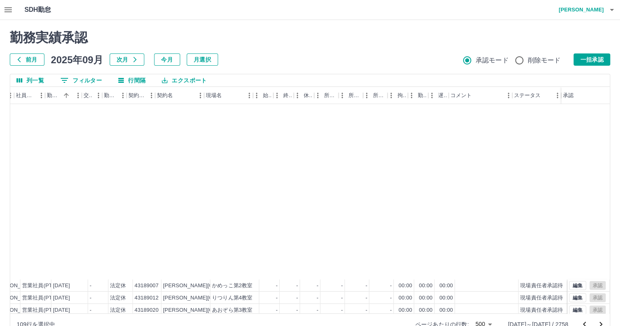
click at [47, 297] on div at bounding box center [310, 163] width 620 height 326
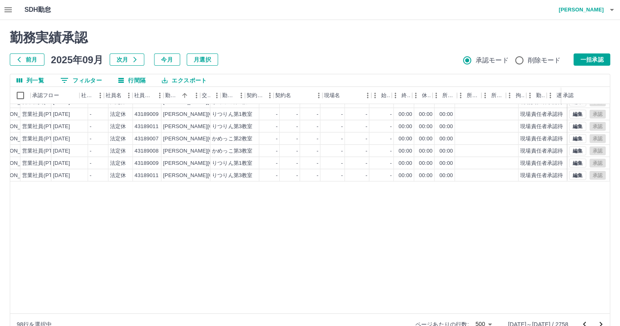
click at [130, 186] on div at bounding box center [310, 163] width 620 height 326
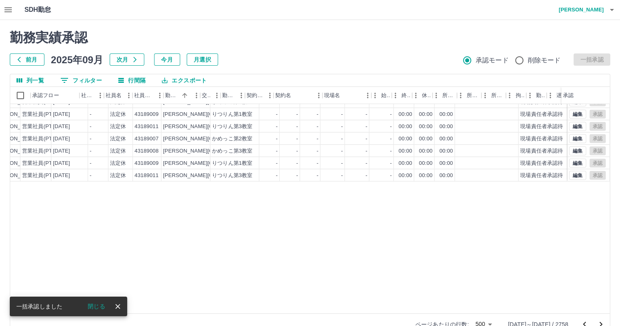
click at [102, 308] on button "閉じる" at bounding box center [96, 306] width 31 height 12
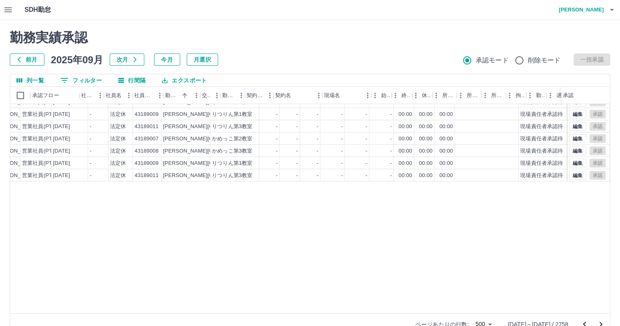
click at [602, 319] on icon "次のページへ" at bounding box center [601, 324] width 10 height 10
click at [602, 322] on icon "次のページへ" at bounding box center [601, 324] width 3 height 5
click at [262, 31] on div "勤務実績承認 前月 2025年09月 次月 今月 月選択 承認モード 削除モード 一括承認" at bounding box center [310, 48] width 601 height 36
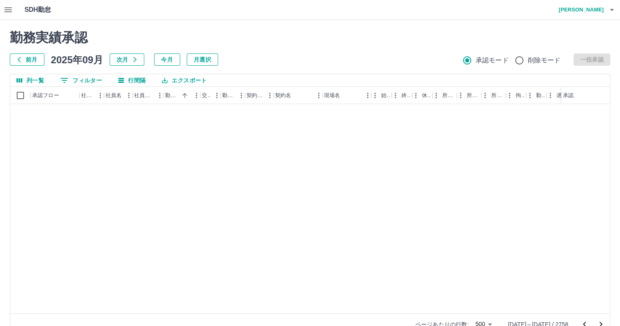
scroll to position [0, 0]
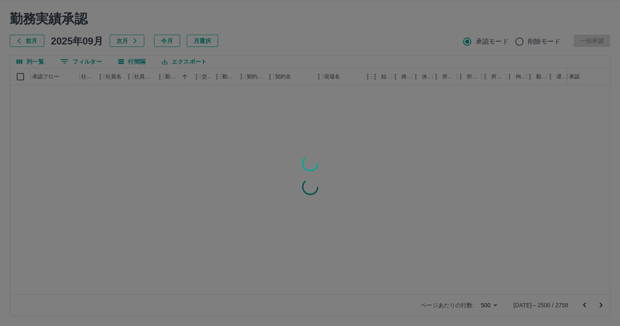
click at [259, 44] on div at bounding box center [310, 163] width 620 height 326
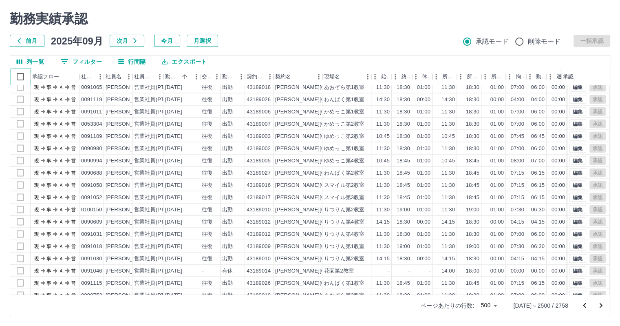
scroll to position [4487, 0]
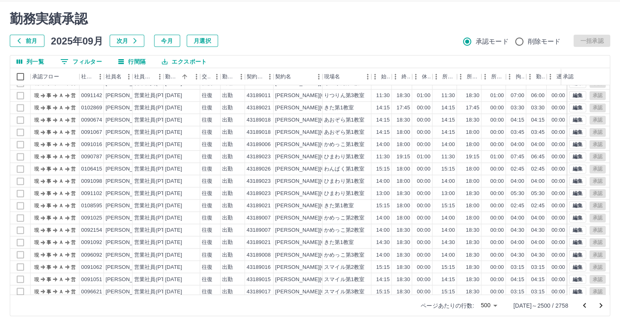
click at [15, 18] on h2 "勤務実績承認" at bounding box center [310, 19] width 601 height 16
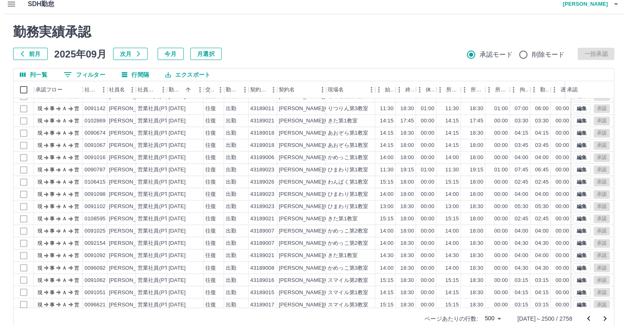
scroll to position [0, 0]
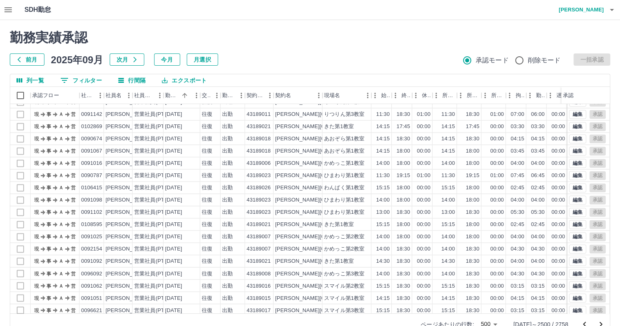
click at [5, 14] on icon "button" at bounding box center [8, 10] width 10 height 10
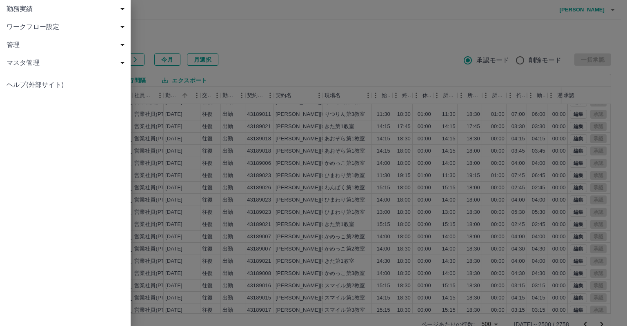
click at [23, 42] on span "管理" at bounding box center [67, 45] width 121 height 10
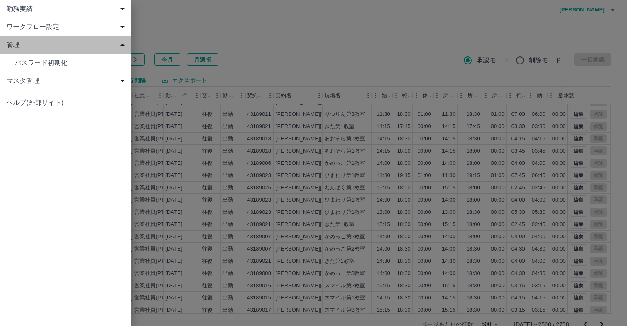
click at [23, 42] on span "管理" at bounding box center [67, 45] width 121 height 10
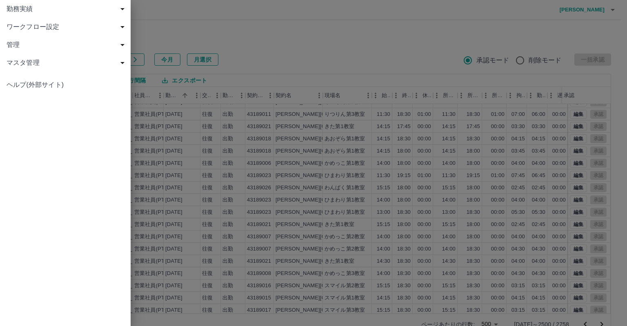
click at [26, 66] on span "マスタ管理" at bounding box center [67, 63] width 121 height 10
click at [28, 86] on link "契約コード" at bounding box center [65, 81] width 131 height 18
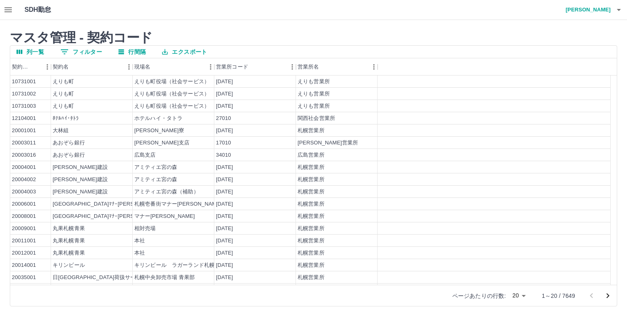
click at [11, 12] on icon "button" at bounding box center [7, 9] width 7 height 5
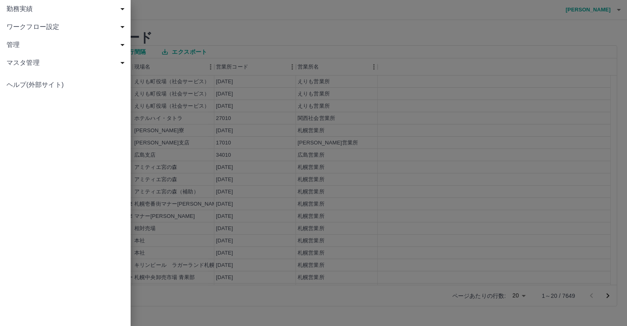
click at [27, 66] on span "マスタ管理" at bounding box center [67, 63] width 121 height 10
click at [32, 100] on span "営業所" at bounding box center [69, 99] width 109 height 10
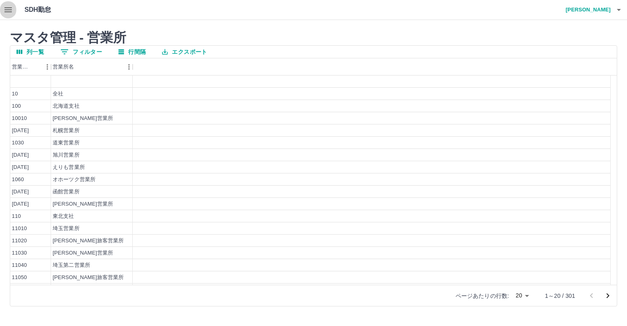
click at [7, 11] on icon "button" at bounding box center [8, 10] width 10 height 10
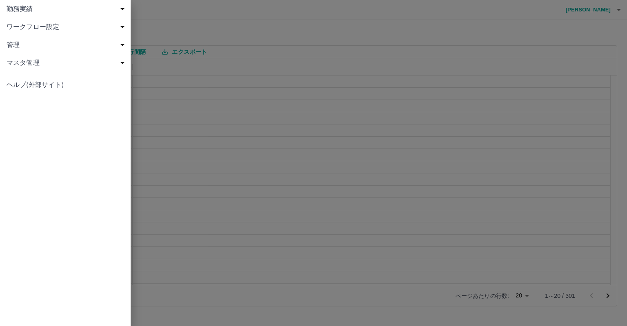
click at [26, 66] on span "マスタ管理" at bounding box center [67, 63] width 121 height 10
click at [26, 118] on span "社員" at bounding box center [69, 117] width 109 height 10
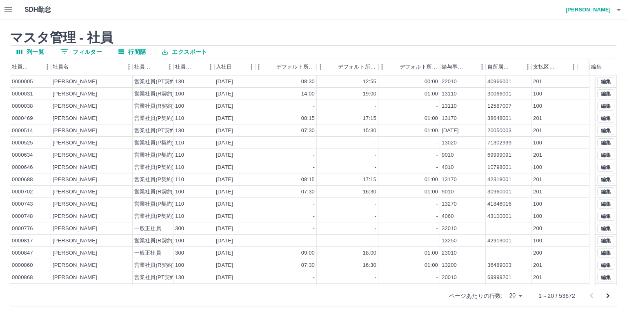
click at [72, 51] on button "0 フィルター" at bounding box center [81, 52] width 55 height 12
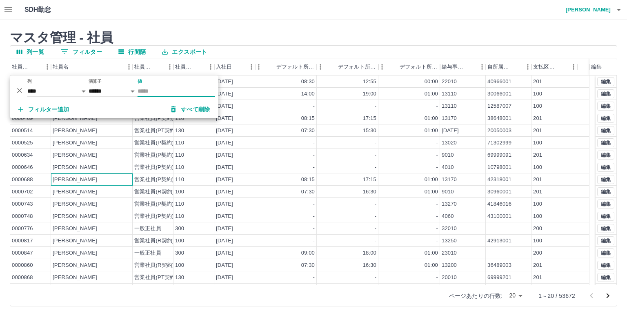
click at [86, 174] on div "西間木　いづみ" at bounding box center [92, 179] width 82 height 12
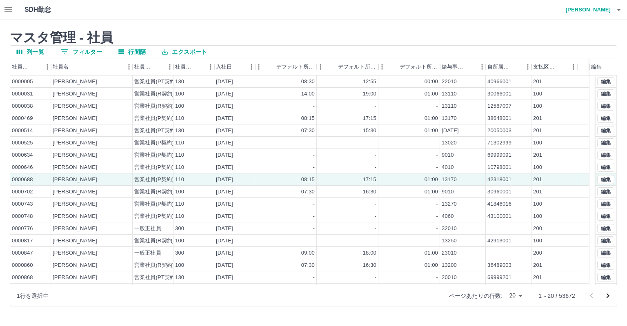
click at [12, 12] on icon "button" at bounding box center [8, 10] width 10 height 10
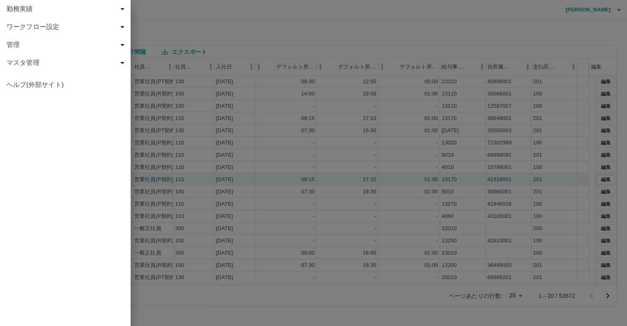
click at [30, 46] on span "管理" at bounding box center [67, 45] width 121 height 10
click at [30, 45] on span "管理" at bounding box center [67, 45] width 121 height 10
click at [31, 60] on span "マスタ管理" at bounding box center [67, 63] width 121 height 10
click at [43, 81] on span "契約コード" at bounding box center [69, 81] width 109 height 10
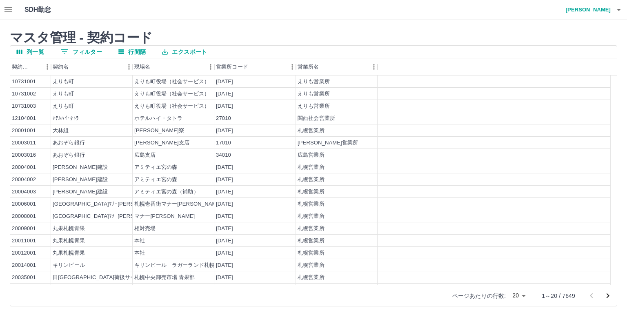
click at [31, 52] on button "列一覧" at bounding box center [30, 52] width 40 height 12
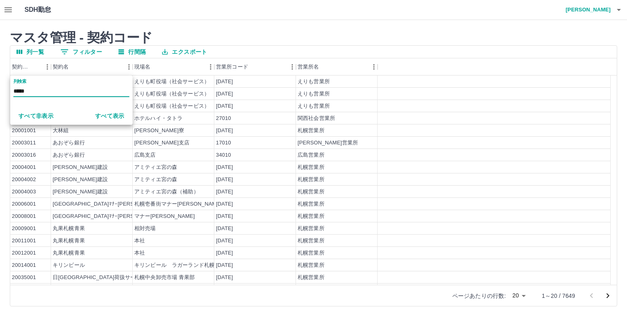
type input "*****"
click at [109, 112] on button "すべて表示" at bounding box center [110, 116] width 42 height 15
click at [71, 93] on input "*****" at bounding box center [71, 91] width 116 height 12
click at [102, 116] on button "すべて表示" at bounding box center [110, 116] width 42 height 15
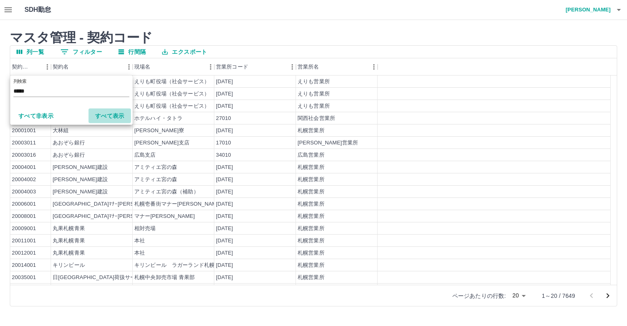
click at [102, 116] on button "すべて表示" at bounding box center [110, 116] width 42 height 15
click at [58, 96] on input "*****" at bounding box center [71, 91] width 116 height 12
click at [290, 175] on div "1020" at bounding box center [255, 179] width 82 height 12
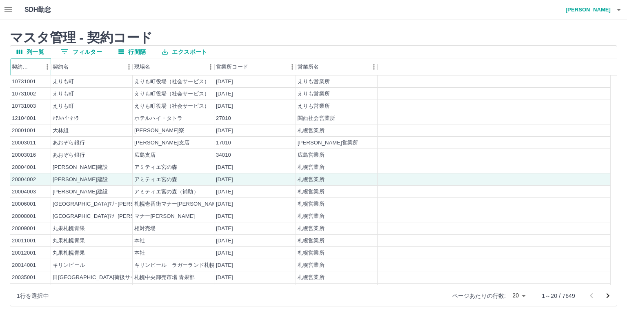
click at [44, 68] on icon "メニュー" at bounding box center [47, 67] width 8 height 8
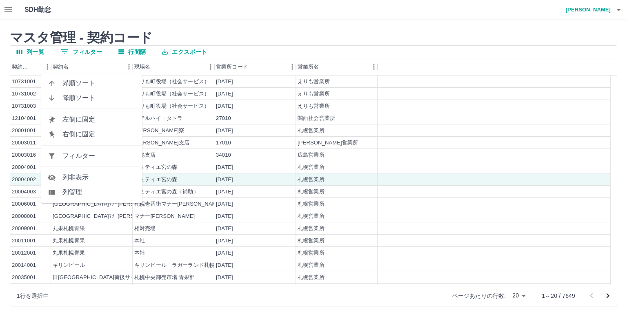
click at [81, 153] on span "フィルター" at bounding box center [98, 156] width 73 height 10
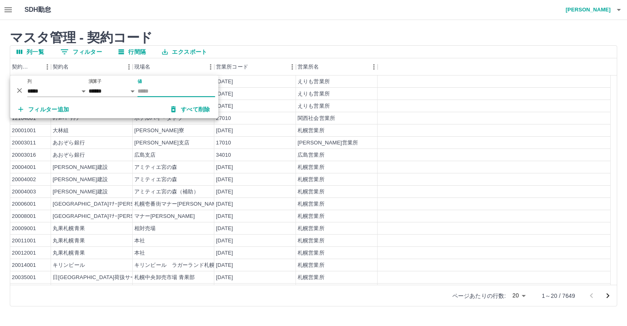
click at [157, 90] on input "値" at bounding box center [176, 91] width 78 height 12
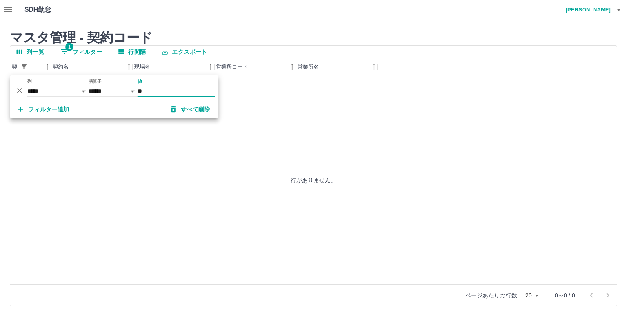
type input "*"
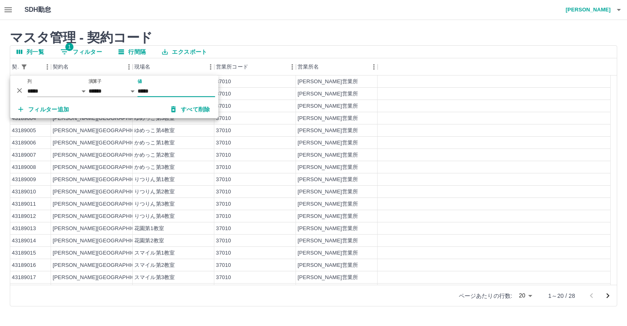
type input "*****"
drag, startPoint x: 399, startPoint y: 134, endPoint x: 400, endPoint y: 139, distance: 4.5
click at [400, 139] on div "43189001 高松市 高松市放課後児童クラブ（第４ブロック） 37010 高松営業所 43189002 高松市 ゆめっこ第1教室 37010 高松営業所 …" at bounding box center [310, 197] width 600 height 245
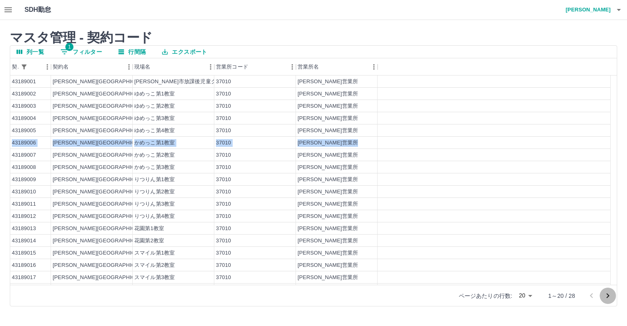
click at [605, 295] on icon "次のページへ" at bounding box center [608, 296] width 10 height 10
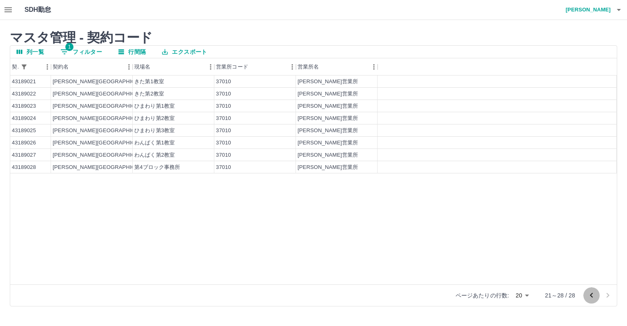
click at [592, 297] on icon "前のページへ" at bounding box center [590, 295] width 3 height 5
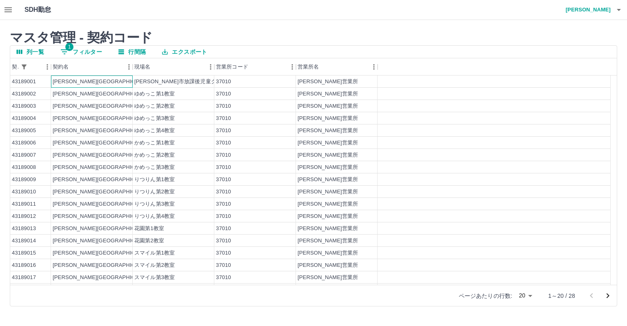
click at [82, 79] on div "[PERSON_NAME][GEOGRAPHIC_DATA]" at bounding box center [92, 81] width 82 height 12
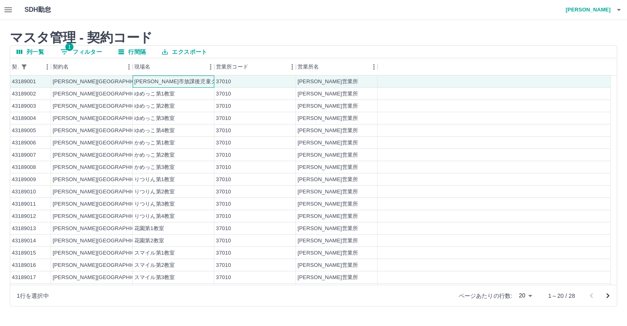
click at [156, 86] on div "高松市放課後児童クラブ（第４ブロック）" at bounding box center [174, 81] width 82 height 12
click at [160, 81] on div "高松市放課後児童クラブ（第４ブロック）" at bounding box center [201, 82] width 135 height 8
click at [10, 12] on icon "button" at bounding box center [7, 9] width 7 height 5
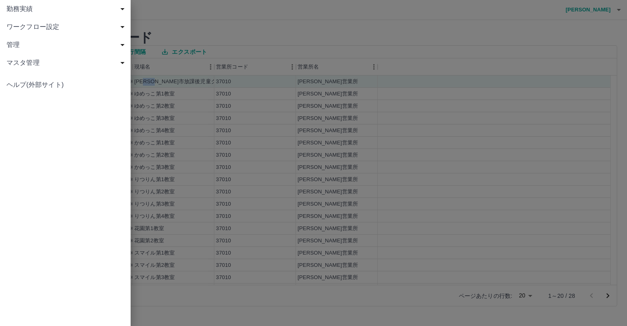
click at [38, 55] on div "マスタ管理" at bounding box center [65, 63] width 131 height 18
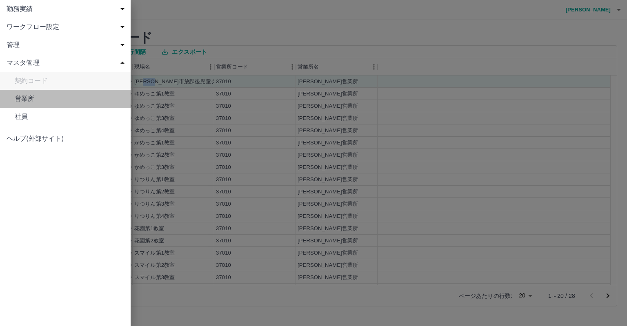
click at [29, 101] on span "営業所" at bounding box center [69, 99] width 109 height 10
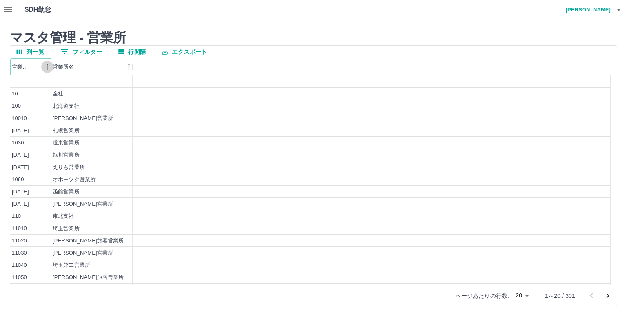
click at [45, 65] on icon "メニュー" at bounding box center [47, 67] width 8 height 8
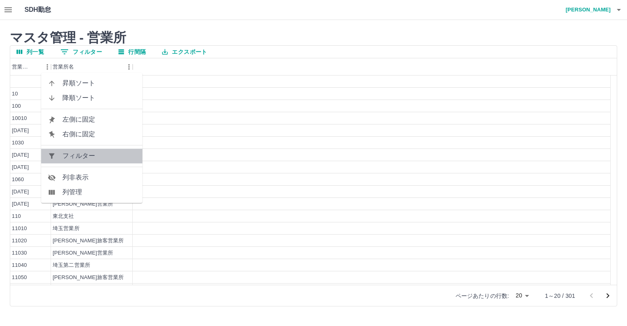
click at [76, 158] on span "フィルター" at bounding box center [98, 156] width 73 height 10
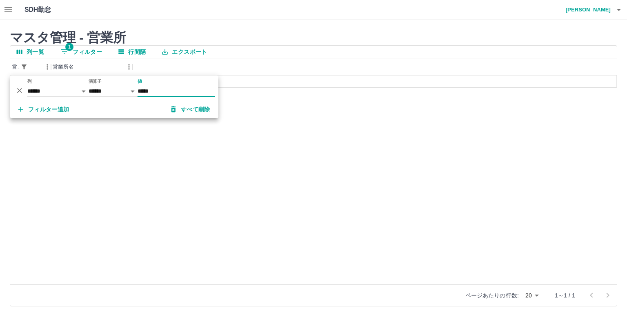
type input "*****"
click at [90, 154] on div "37010 高松営業所" at bounding box center [313, 179] width 606 height 209
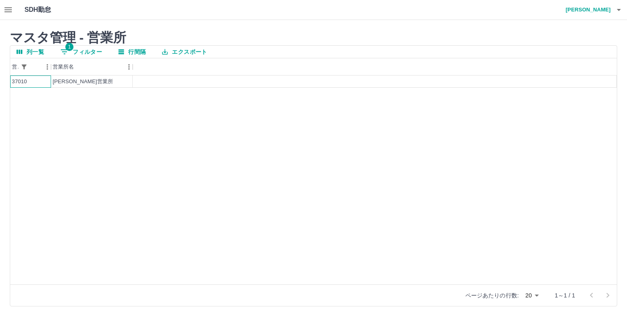
click at [37, 83] on div "37010" at bounding box center [30, 81] width 41 height 12
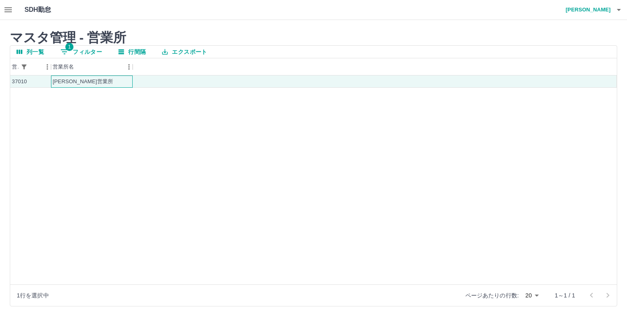
click at [77, 80] on div "高松営業所" at bounding box center [83, 82] width 60 height 8
click at [161, 78] on div at bounding box center [375, 81] width 484 height 12
click at [28, 53] on button "列一覧" at bounding box center [30, 52] width 40 height 12
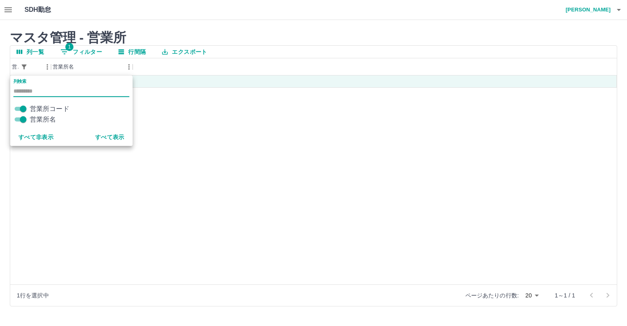
click at [7, 12] on icon "button" at bounding box center [8, 10] width 10 height 10
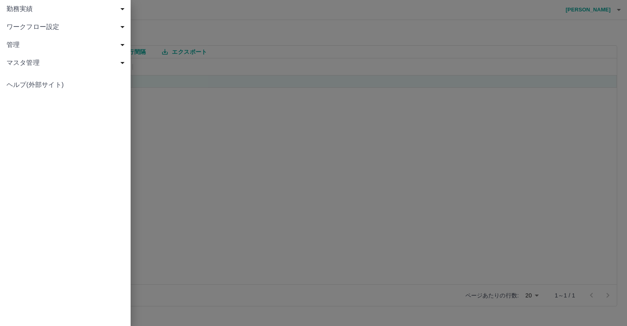
click at [26, 66] on span "マスタ管理" at bounding box center [67, 63] width 121 height 10
click at [34, 115] on span "社員" at bounding box center [69, 117] width 109 height 10
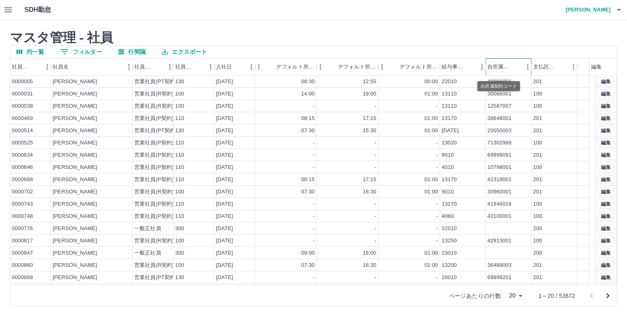
click at [508, 68] on div "自所属契約コード" at bounding box center [498, 66] width 23 height 17
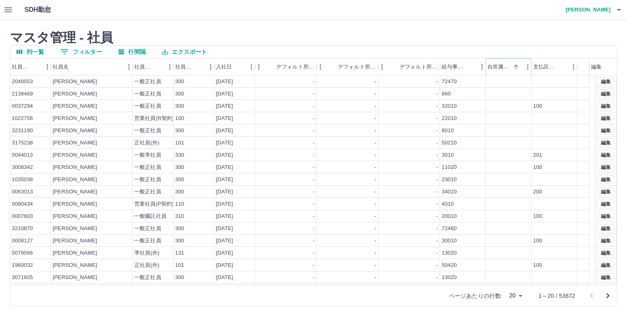
click at [525, 65] on icon "メニュー" at bounding box center [527, 67] width 8 height 8
click at [470, 160] on span "フィルター" at bounding box center [490, 156] width 73 height 10
select select "**********"
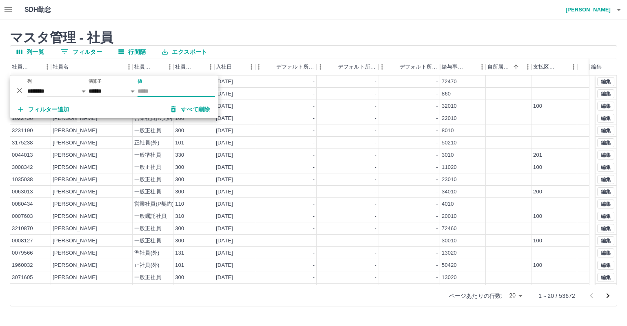
click at [162, 90] on input "値" at bounding box center [176, 91] width 78 height 12
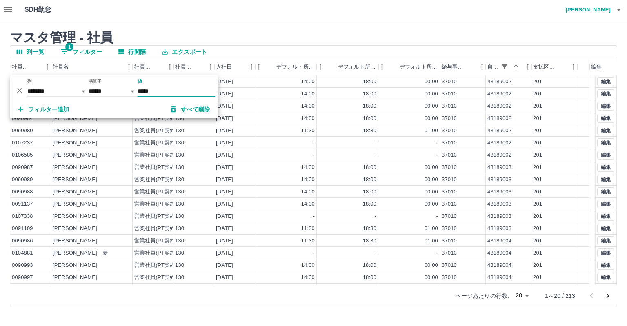
type input "*****"
click at [249, 162] on div "2024-04-01" at bounding box center [234, 167] width 41 height 12
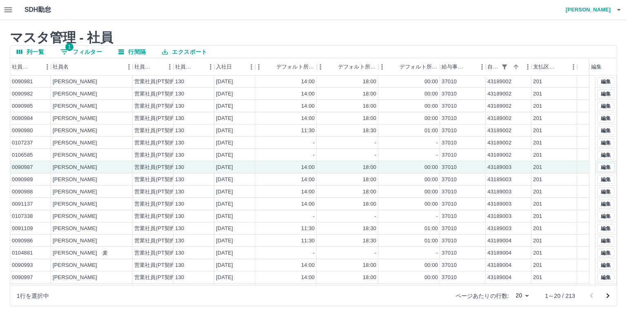
click at [8, 13] on icon "button" at bounding box center [8, 10] width 10 height 10
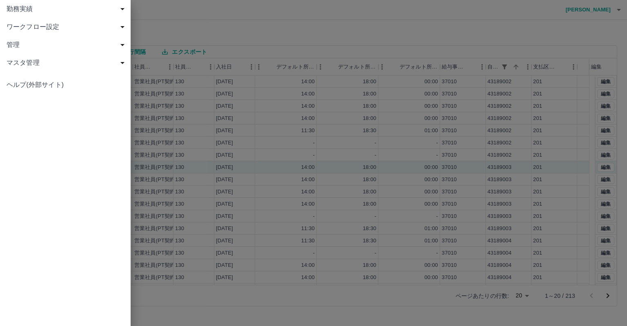
click at [24, 11] on span "勤務実績" at bounding box center [67, 9] width 121 height 10
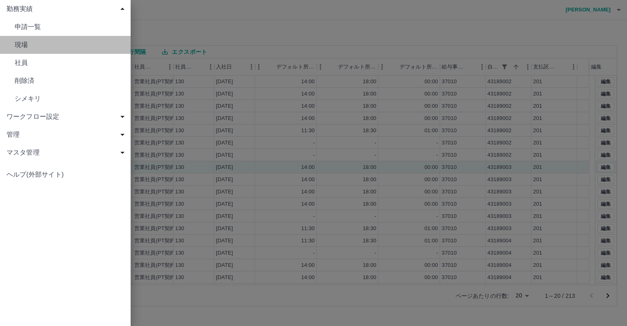
click at [17, 48] on span "現場" at bounding box center [69, 45] width 109 height 10
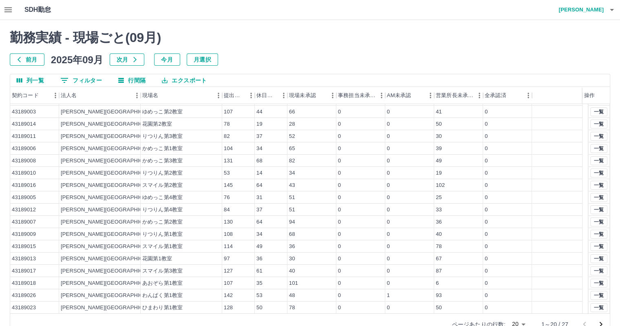
scroll to position [35, 0]
click at [597, 285] on button "一覧" at bounding box center [599, 283] width 17 height 9
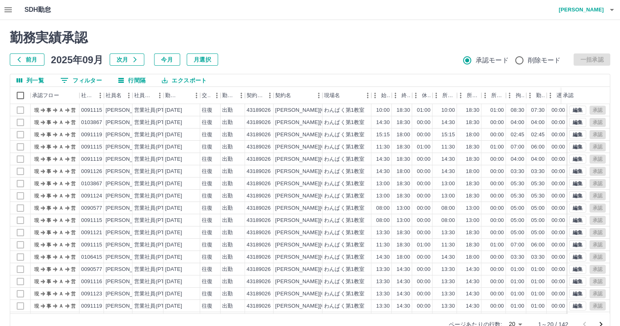
click at [10, 11] on icon "button" at bounding box center [8, 10] width 10 height 10
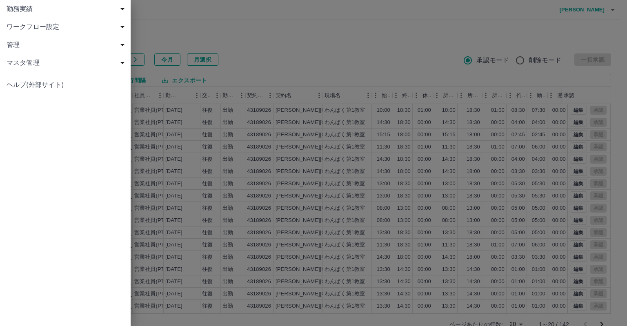
click at [30, 10] on span "勤務実績" at bounding box center [67, 9] width 121 height 10
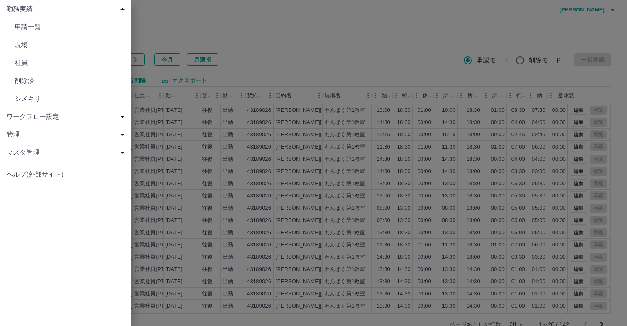
click at [42, 46] on span "現場" at bounding box center [69, 45] width 109 height 10
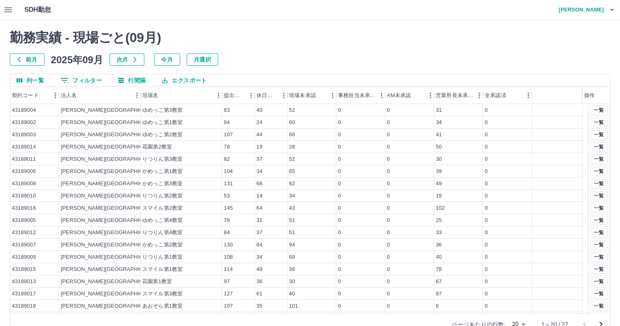
click at [12, 8] on icon "button" at bounding box center [8, 10] width 10 height 10
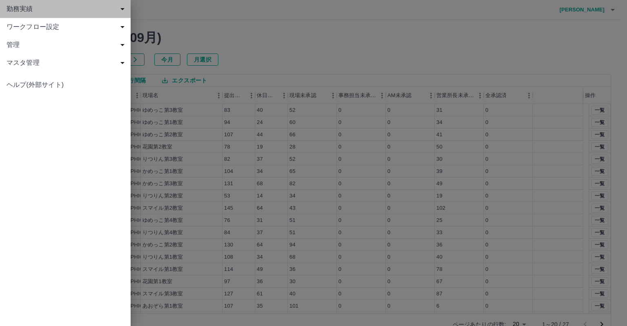
click at [30, 10] on span "勤務実績" at bounding box center [67, 9] width 121 height 10
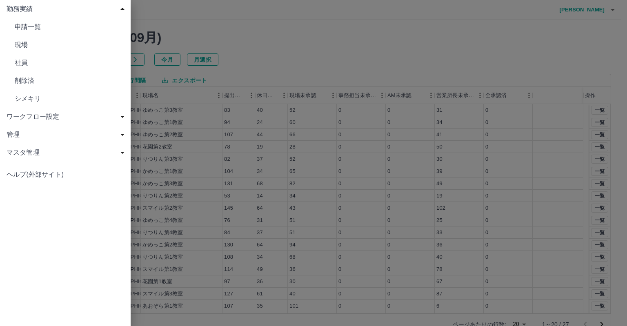
click at [33, 59] on span "社員" at bounding box center [69, 63] width 109 height 10
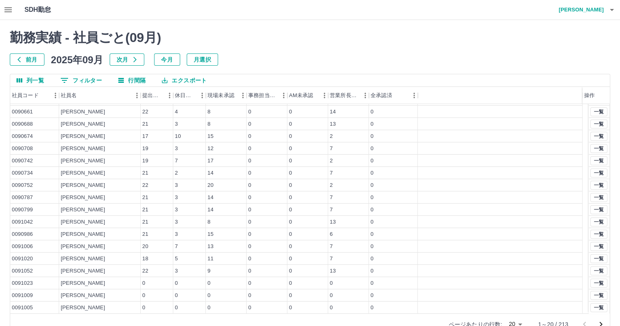
scroll to position [19, 0]
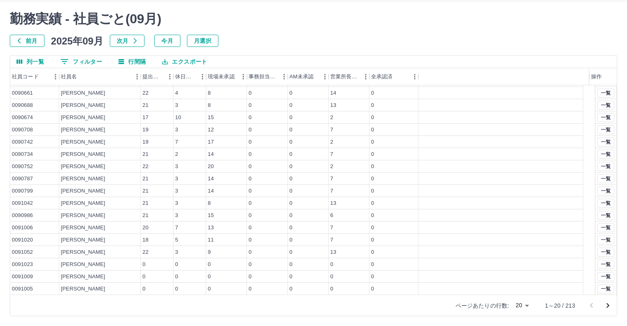
click at [517, 306] on body "SDH勤怠 堤　玲央 勤務実績 - 社員ごと( 09 月) 前月 2025年09月 次月 今月 月選択 列一覧 0 フィルター 行間隔 エクスポート 社員コー…" at bounding box center [313, 153] width 627 height 345
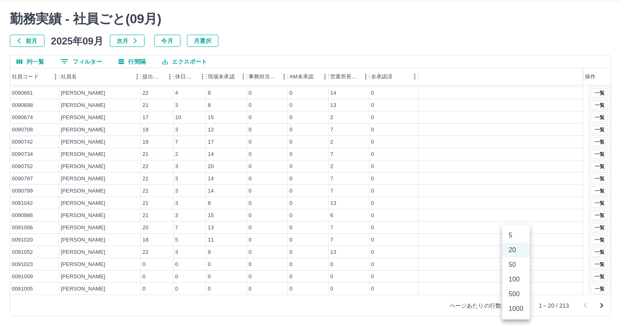
click at [512, 293] on li "500" at bounding box center [516, 294] width 28 height 15
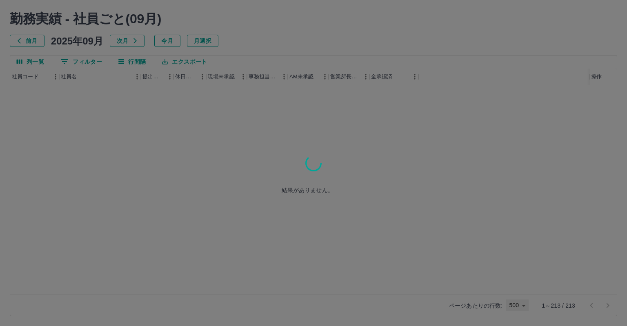
type input "***"
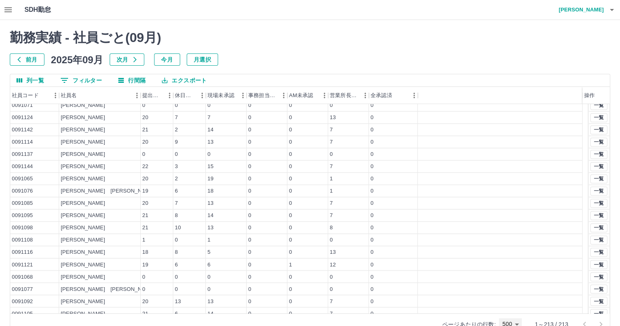
scroll to position [1428, 0]
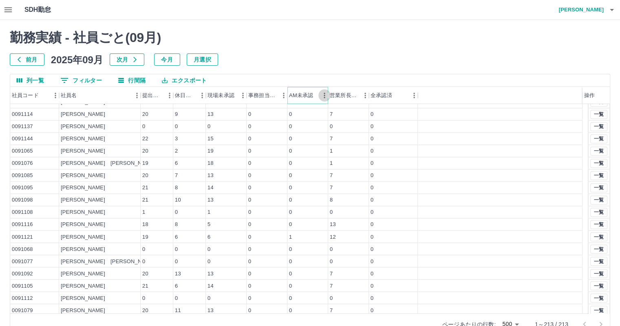
click at [321, 94] on icon "メニュー" at bounding box center [325, 95] width 8 height 8
click at [277, 167] on span "列管理" at bounding box center [287, 164] width 73 height 10
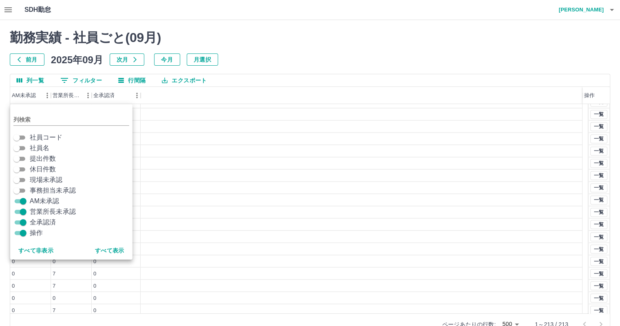
click at [233, 221] on div at bounding box center [362, 224] width 442 height 12
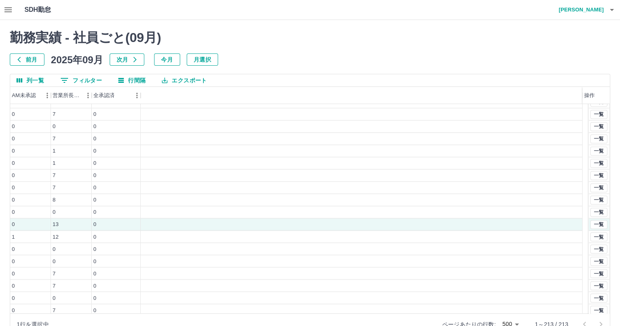
click at [43, 80] on button "列一覧" at bounding box center [30, 80] width 40 height 12
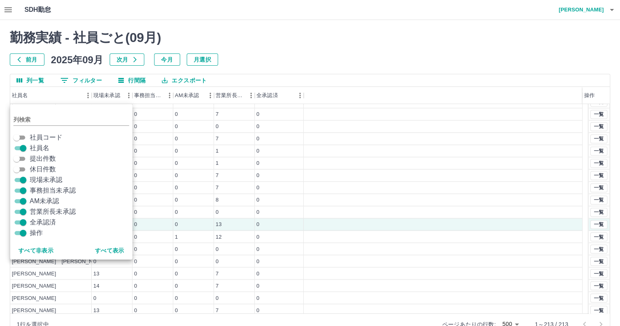
click at [343, 125] on div at bounding box center [443, 126] width 279 height 12
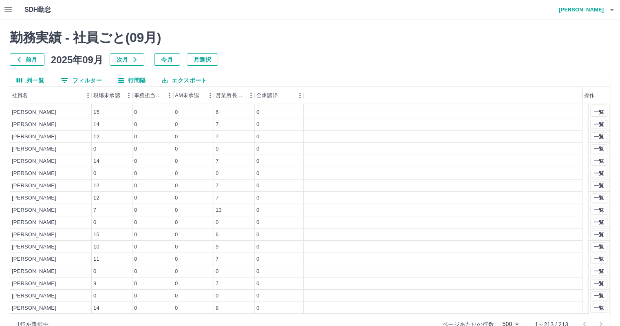
scroll to position [326, 0]
click at [192, 80] on button "エクスポート" at bounding box center [184, 80] width 58 height 12
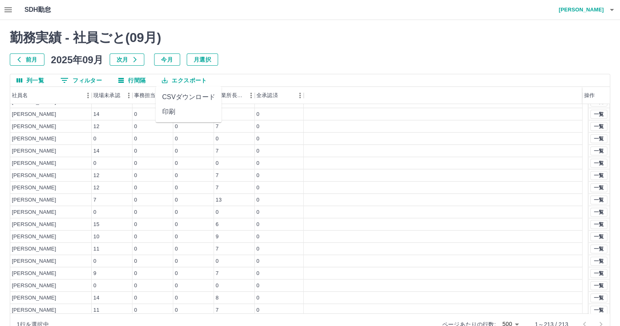
click at [190, 97] on li "CSVダウンロード" at bounding box center [189, 97] width 66 height 15
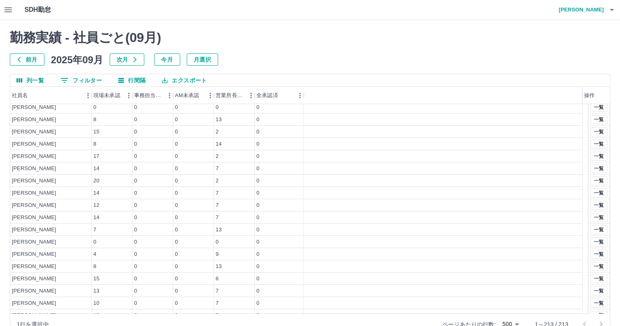
scroll to position [0, 0]
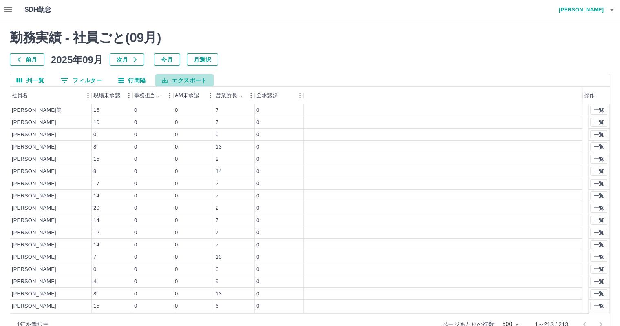
click at [177, 80] on button "エクスポート" at bounding box center [184, 80] width 58 height 12
click at [180, 95] on li "CSVダウンロード" at bounding box center [189, 97] width 66 height 15
click at [102, 182] on div "17" at bounding box center [112, 183] width 41 height 12
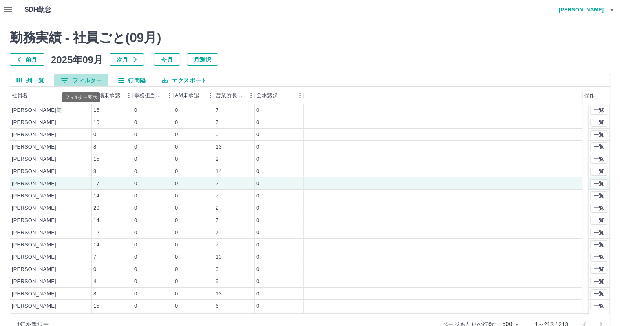
click at [73, 80] on button "0 フィルター" at bounding box center [81, 80] width 55 height 12
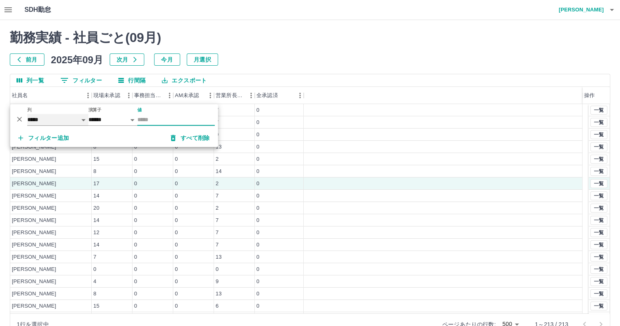
click at [66, 117] on select "***** ***" at bounding box center [57, 120] width 61 height 12
click at [405, 156] on div at bounding box center [443, 159] width 279 height 12
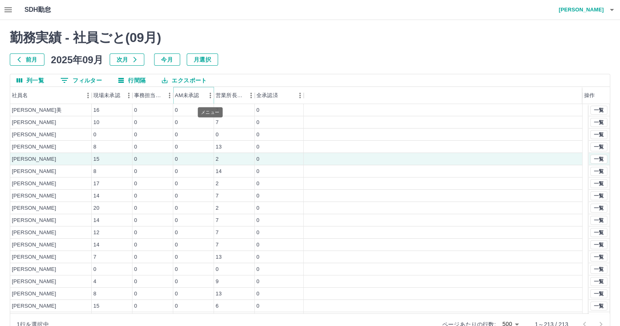
click at [207, 96] on icon "メニュー" at bounding box center [210, 95] width 8 height 8
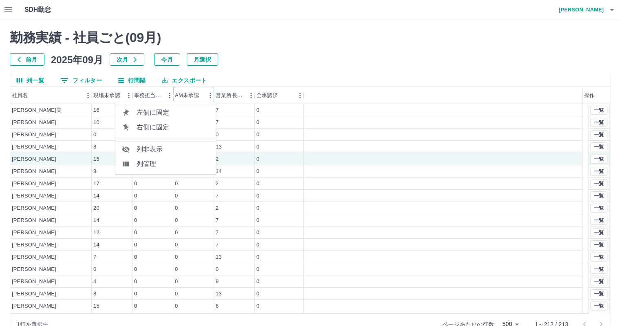
click at [207, 96] on icon "メニュー" at bounding box center [210, 95] width 8 height 8
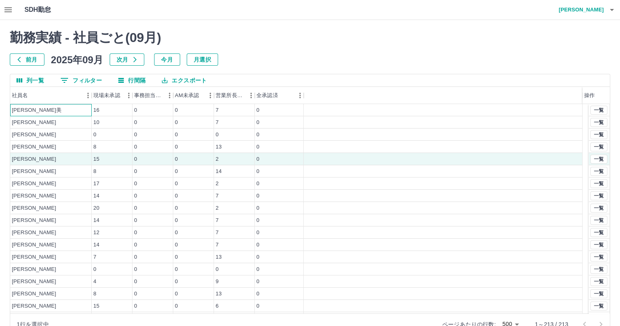
click at [24, 111] on div "[PERSON_NAME]" at bounding box center [37, 110] width 50 height 8
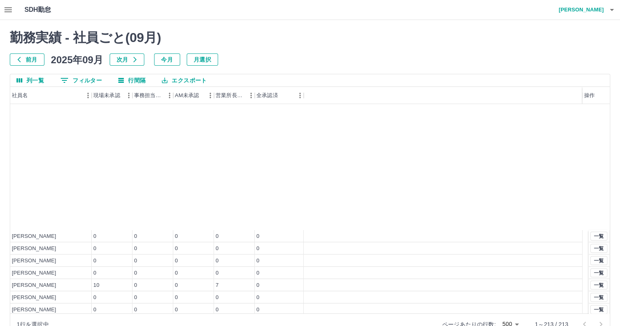
scroll to position [2397, 0]
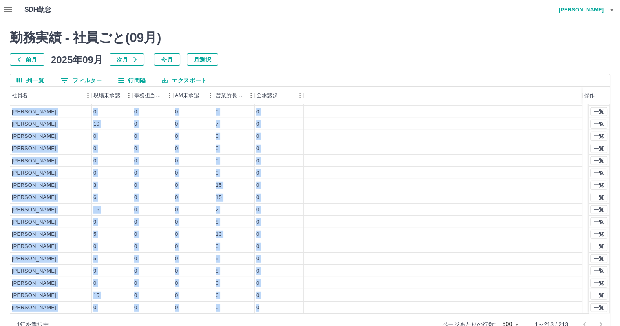
click at [356, 308] on div at bounding box center [443, 307] width 279 height 12
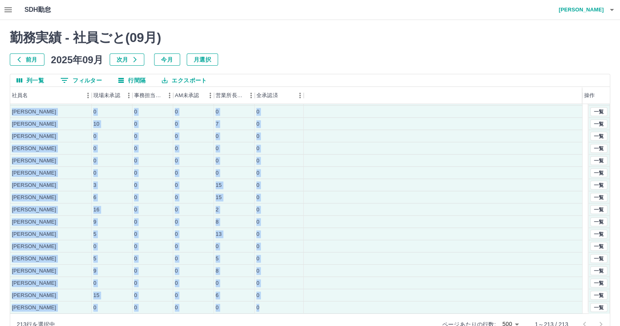
click at [191, 80] on button "エクスポート" at bounding box center [184, 80] width 58 height 12
click at [187, 98] on li "CSVダウンロード" at bounding box center [189, 97] width 66 height 15
click at [43, 98] on div "社員名" at bounding box center [47, 95] width 70 height 17
click at [109, 149] on div "0" at bounding box center [112, 148] width 41 height 12
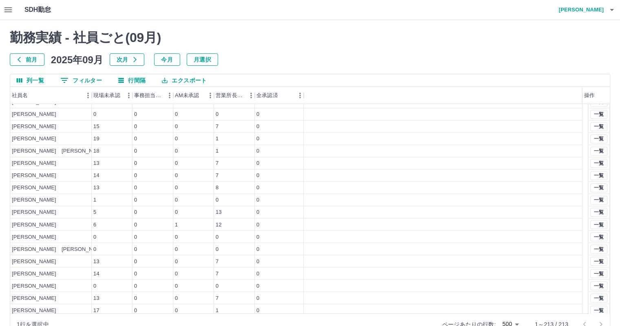
scroll to position [1459, 0]
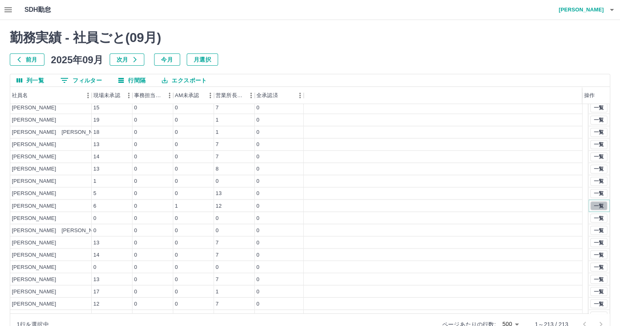
click at [593, 205] on button "一覧" at bounding box center [599, 205] width 17 height 9
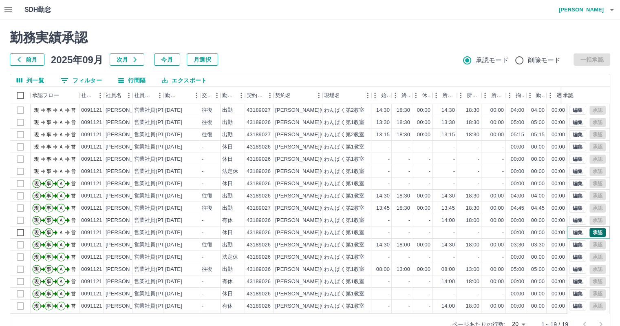
click at [594, 229] on button "承認" at bounding box center [598, 232] width 16 height 9
click at [9, 6] on icon "button" at bounding box center [8, 10] width 10 height 10
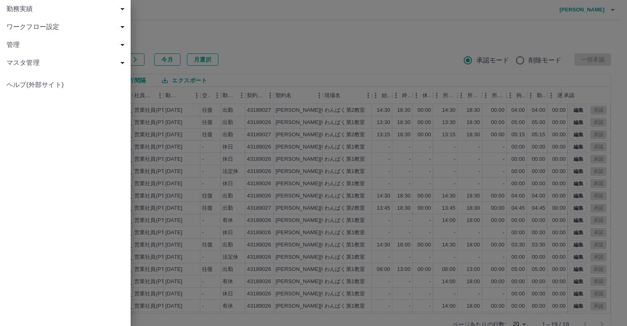
click at [41, 10] on span "勤務実績" at bounding box center [67, 9] width 121 height 10
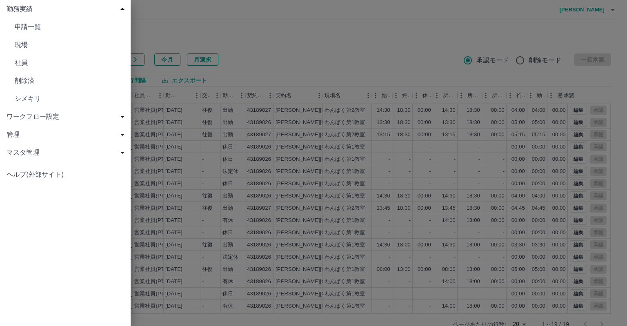
click at [49, 49] on span "現場" at bounding box center [69, 45] width 109 height 10
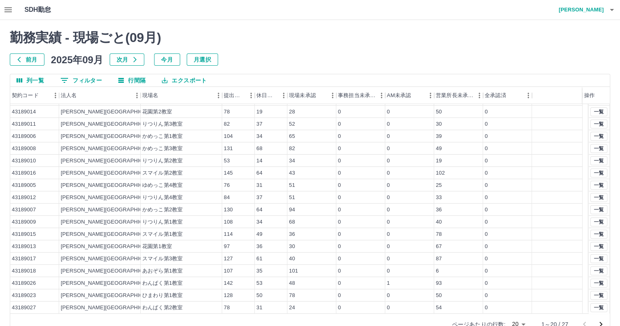
scroll to position [19, 0]
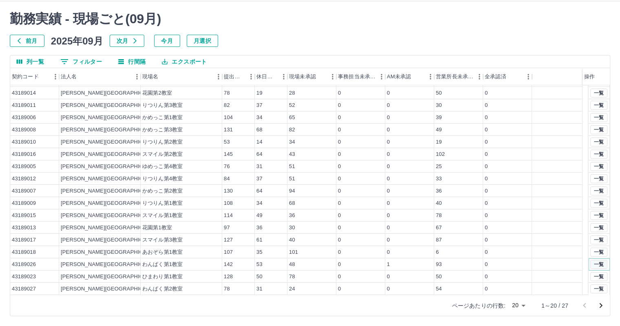
click at [591, 262] on button "一覧" at bounding box center [599, 264] width 17 height 9
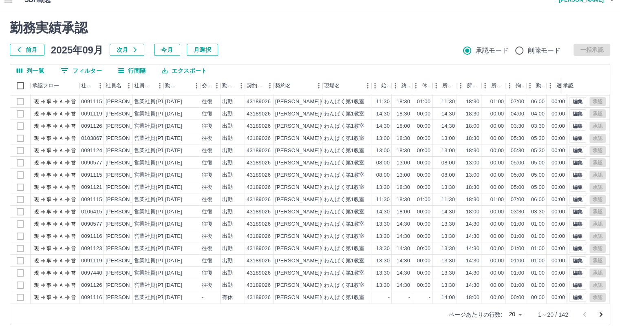
scroll to position [19, 0]
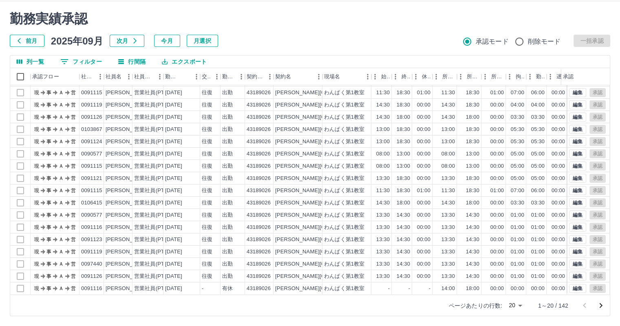
click at [520, 304] on body "SDH勤怠 堤　玲央 勤務実績承認 前月 2025年09月 次月 今月 月選択 承認モード 削除モード 一括承認 列一覧 0 フィルター 行間隔 エクスポート…" at bounding box center [310, 153] width 620 height 345
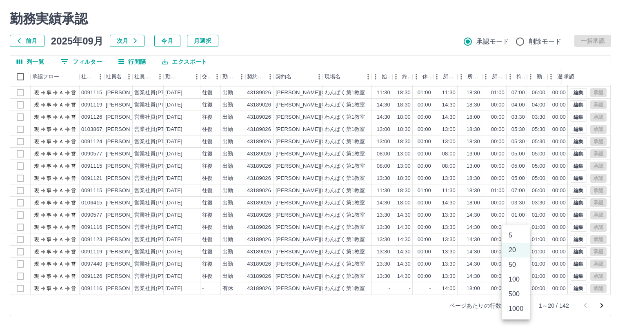
click at [515, 289] on li "500" at bounding box center [516, 294] width 28 height 15
type input "***"
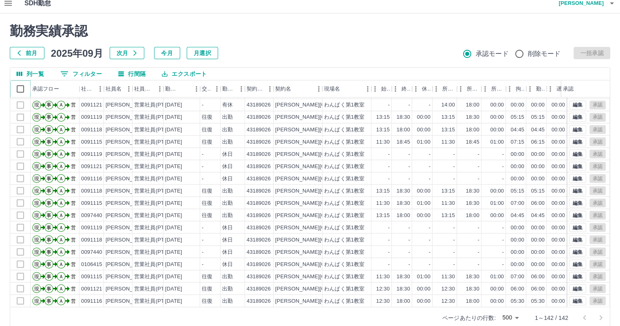
scroll to position [0, 0]
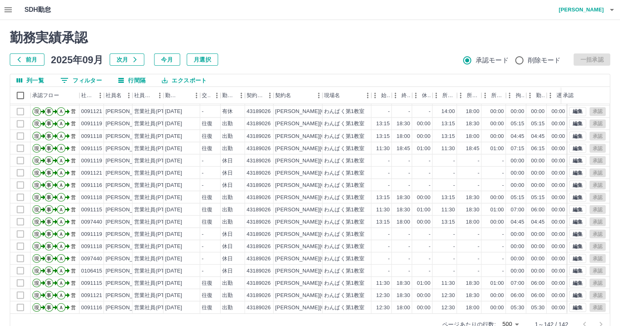
click at [8, 10] on icon "button" at bounding box center [8, 10] width 10 height 10
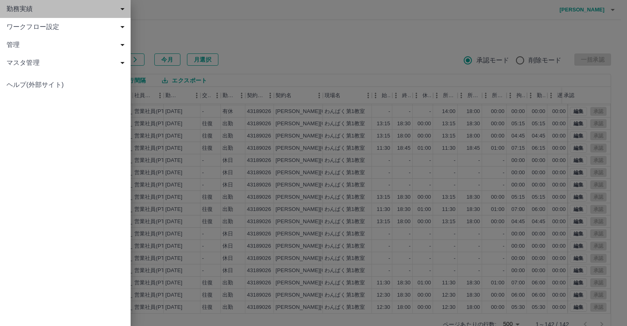
click at [41, 9] on span "勤務実績" at bounding box center [67, 9] width 121 height 10
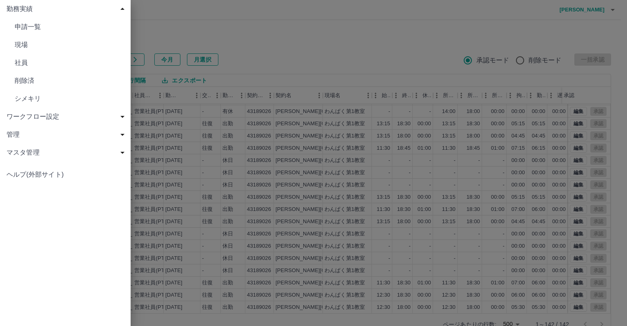
click at [47, 42] on span "現場" at bounding box center [69, 45] width 109 height 10
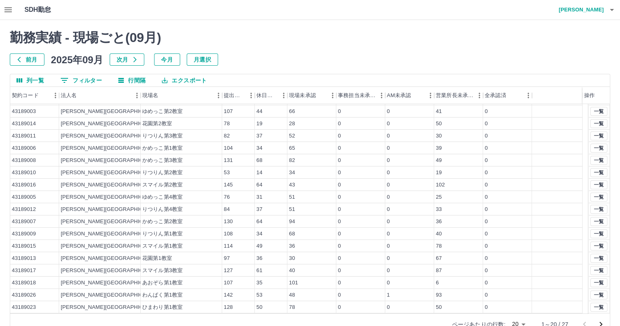
scroll to position [35, 0]
click at [11, 9] on icon "button" at bounding box center [7, 9] width 7 height 5
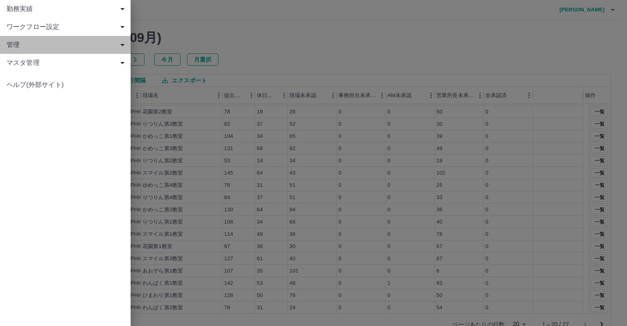
click at [22, 44] on span "管理" at bounding box center [67, 45] width 121 height 10
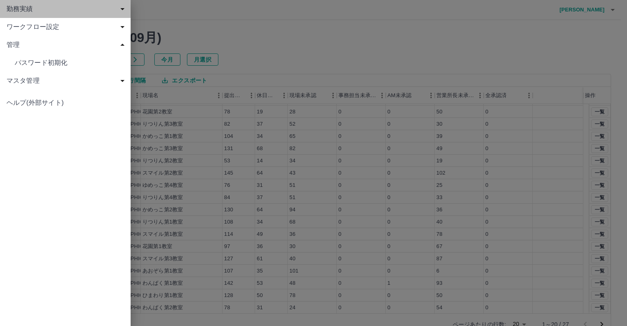
click at [42, 8] on span "勤務実績" at bounding box center [67, 9] width 121 height 10
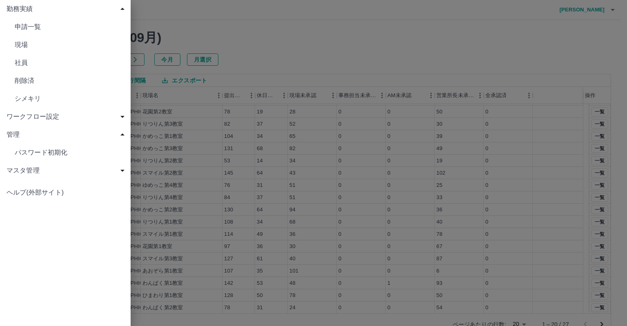
click at [47, 63] on span "社員" at bounding box center [69, 63] width 109 height 10
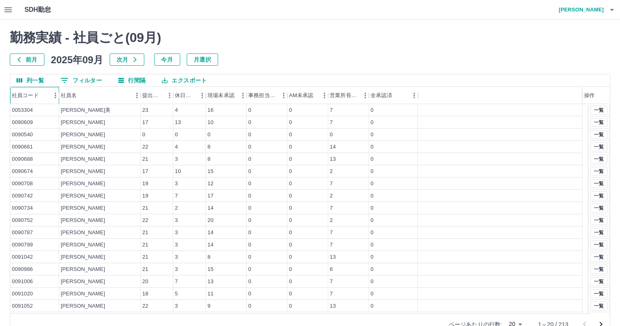
click at [35, 97] on div "社員コード" at bounding box center [25, 95] width 27 height 17
click at [13, 81] on button "列一覧" at bounding box center [30, 80] width 40 height 12
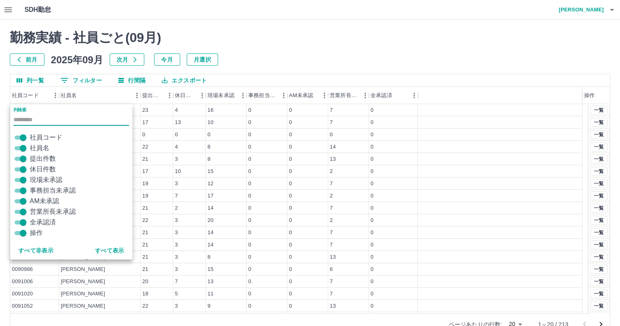
click at [0, 87] on div "勤務実績 - 社員ごと( 09 月) 前月 2025年09月 次月 今月 月選択 列一覧 0 フィルター 行間隔 エクスポート 社員コード 社員名 提出件数 …" at bounding box center [310, 182] width 620 height 325
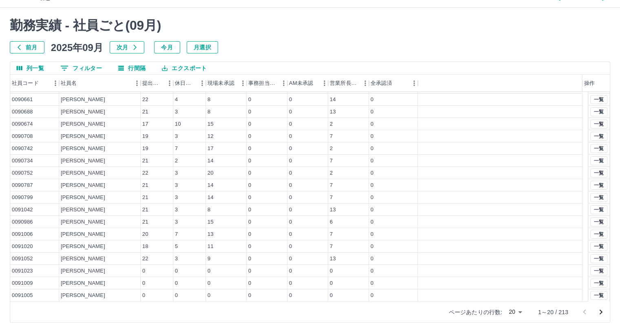
scroll to position [19, 0]
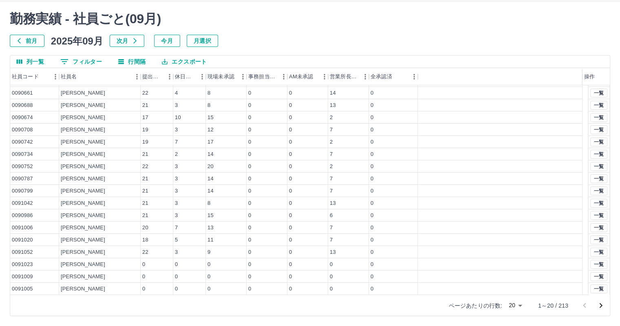
click at [519, 305] on body "SDH勤怠 堤　玲央 勤務実績 - 社員ごと( 09 月) 前月 2025年09月 次月 今月 月選択 列一覧 0 フィルター 行間隔 エクスポート 社員コー…" at bounding box center [310, 153] width 620 height 345
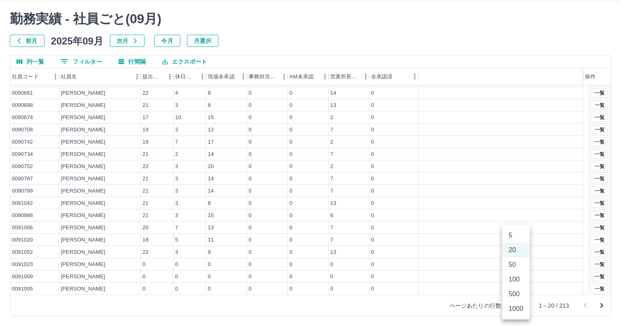
click at [516, 292] on li "500" at bounding box center [516, 294] width 28 height 15
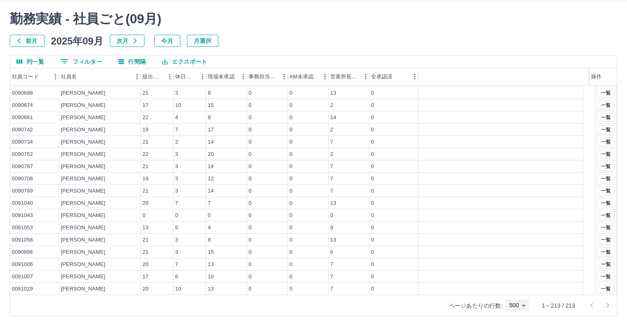
type input "***"
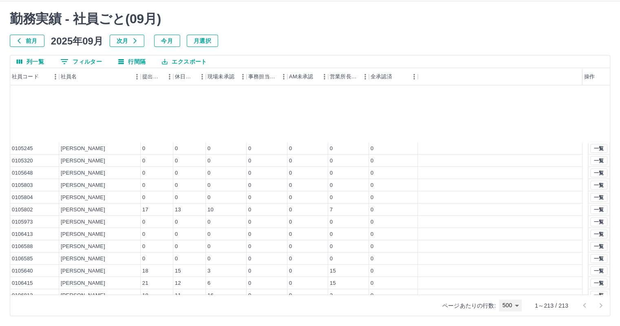
scroll to position [2397, 0]
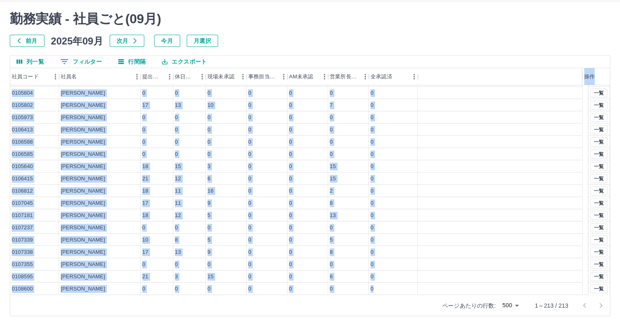
click at [450, 290] on div at bounding box center [500, 289] width 165 height 12
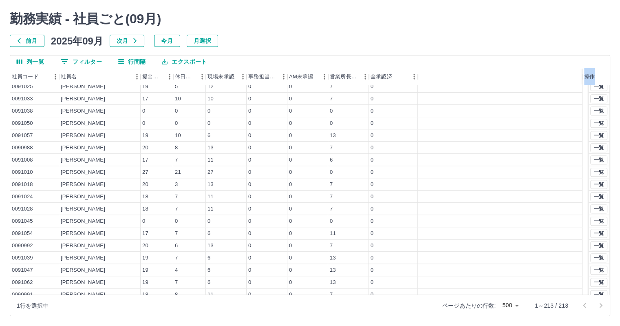
scroll to position [0, 0]
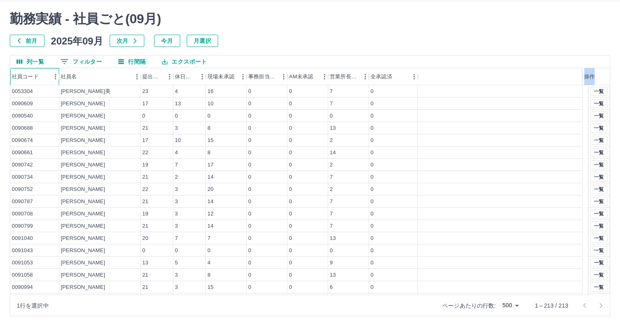
click at [31, 78] on div "社員コード" at bounding box center [25, 76] width 27 height 17
click at [32, 75] on div "社員コード" at bounding box center [25, 76] width 27 height 17
click at [46, 91] on div "0053304" at bounding box center [34, 91] width 49 height 12
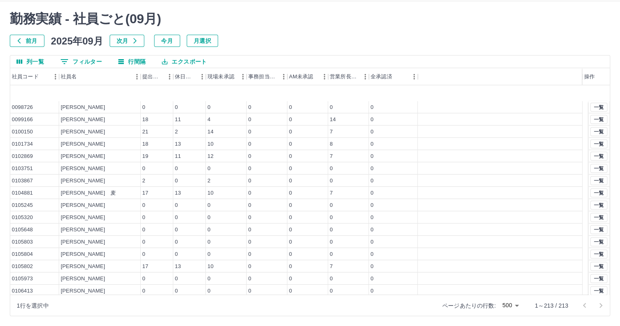
scroll to position [2397, 0]
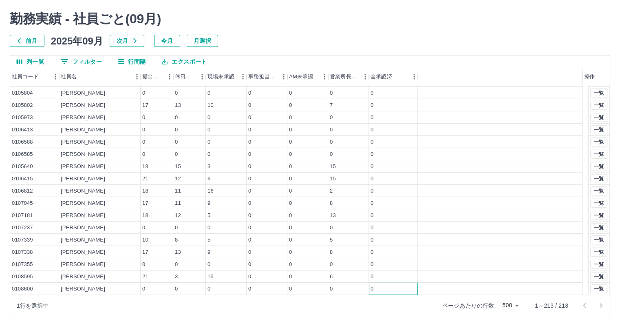
click at [377, 288] on div "0" at bounding box center [393, 289] width 49 height 12
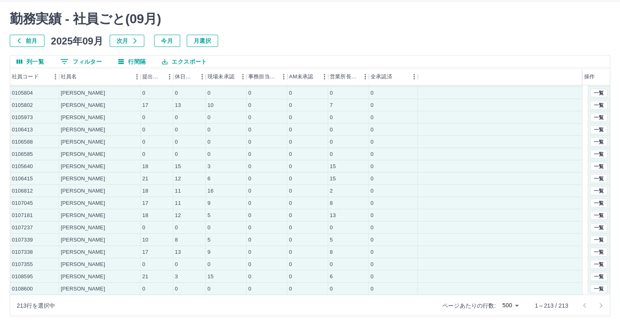
click at [172, 60] on button "エクスポート" at bounding box center [184, 61] width 58 height 12
click at [184, 75] on li "CSVダウンロード" at bounding box center [189, 78] width 66 height 15
drag, startPoint x: 52, startPoint y: 144, endPoint x: 53, endPoint y: 138, distance: 6.2
click at [52, 144] on div "0106588" at bounding box center [34, 142] width 49 height 12
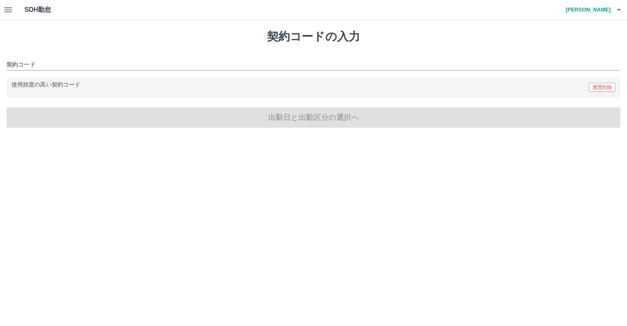
click at [10, 11] on icon "button" at bounding box center [8, 10] width 10 height 10
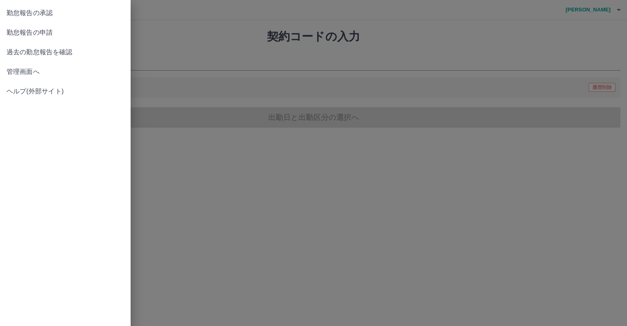
click at [23, 71] on span "管理画面へ" at bounding box center [65, 72] width 117 height 10
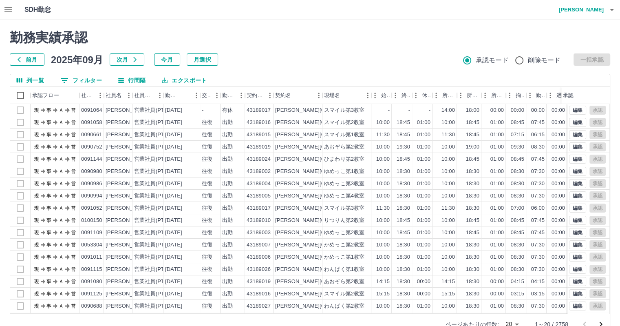
click at [8, 8] on icon "button" at bounding box center [7, 9] width 7 height 5
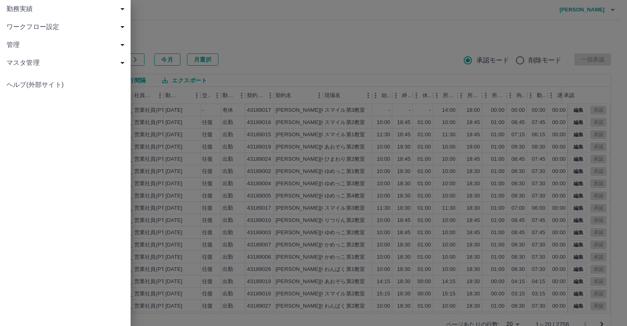
click at [303, 109] on div at bounding box center [313, 163] width 627 height 326
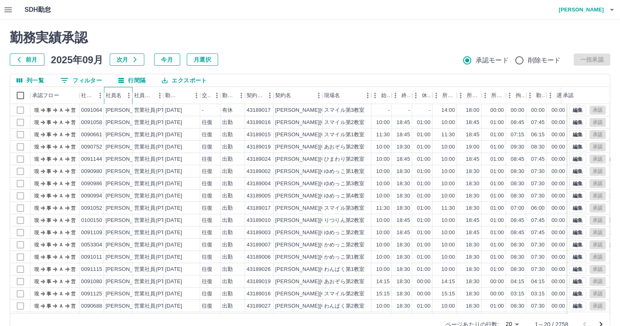
click at [122, 93] on div "社員名" at bounding box center [114, 95] width 17 height 17
click at [130, 94] on div "社員名" at bounding box center [133, 95] width 10 height 17
click at [127, 94] on icon "メニュー" at bounding box center [129, 95] width 8 height 8
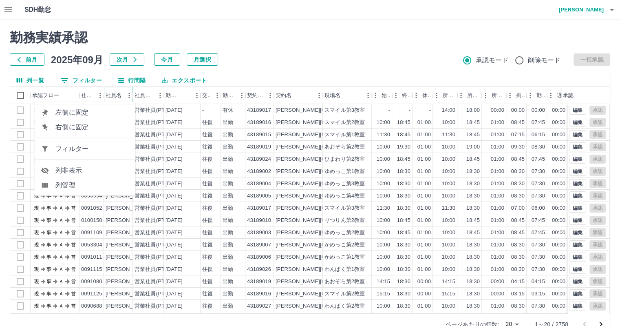
click at [127, 94] on icon "メニュー" at bounding box center [129, 95] width 8 height 8
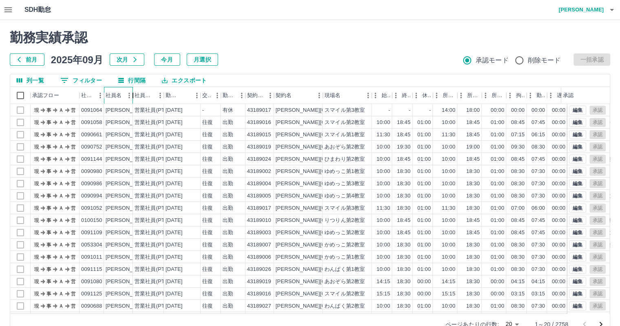
click at [129, 92] on div "社員名" at bounding box center [133, 95] width 10 height 17
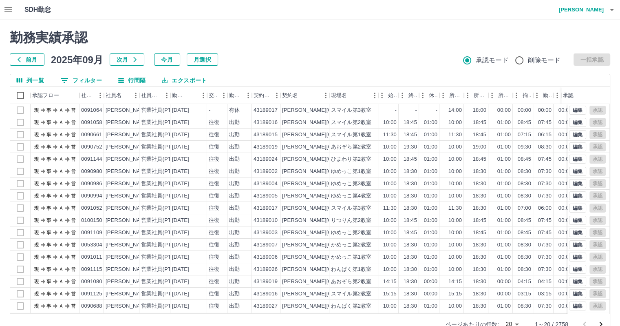
click at [135, 95] on div "社員名" at bounding box center [140, 95] width 10 height 17
click at [133, 95] on icon "メニュー" at bounding box center [136, 95] width 8 height 8
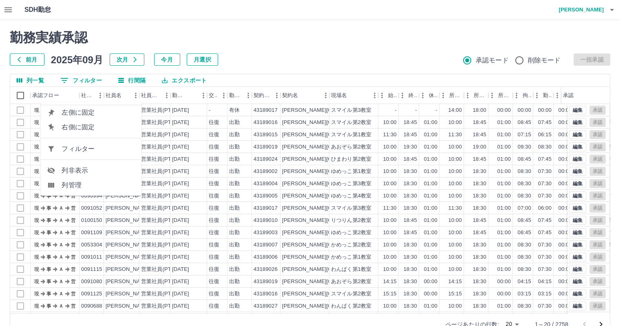
click at [104, 153] on span "フィルター" at bounding box center [98, 149] width 73 height 10
select select "**********"
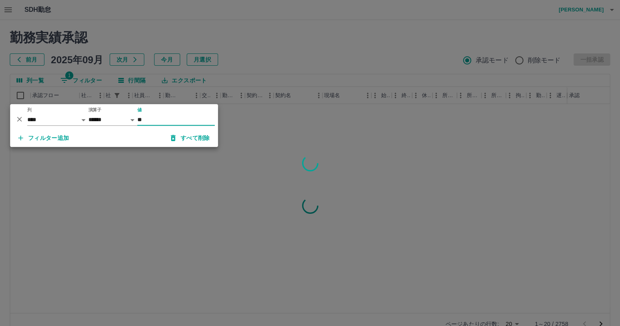
type input "**"
click at [305, 126] on div at bounding box center [310, 163] width 620 height 326
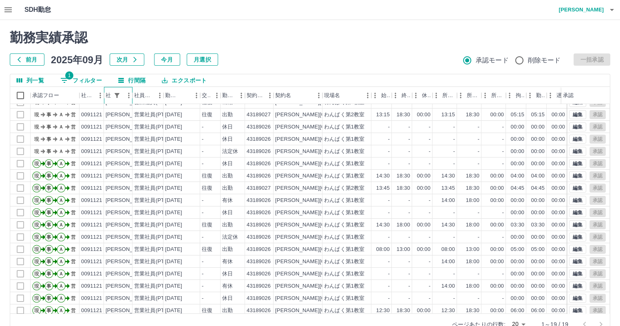
scroll to position [29, 0]
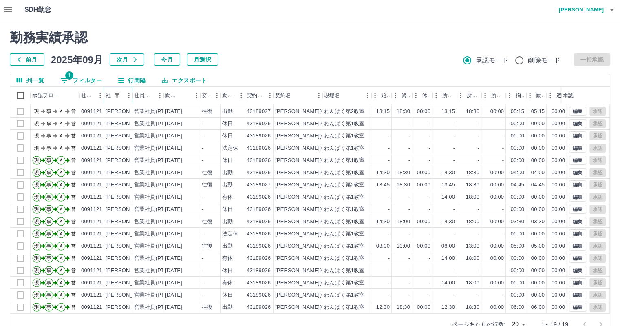
click at [121, 94] on button "フィルター表示" at bounding box center [116, 95] width 11 height 11
select select "**********"
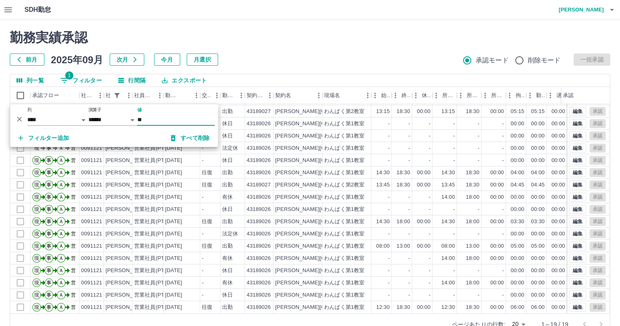
drag, startPoint x: 151, startPoint y: 116, endPoint x: 53, endPoint y: 119, distance: 98.0
click at [53, 119] on div "*** ** 列 **** *** **** *** *** **** ***** *** *** ** ** ** **** **** **** ** **…" at bounding box center [114, 116] width 208 height 25
click at [191, 140] on button "すべて削除" at bounding box center [190, 138] width 52 height 15
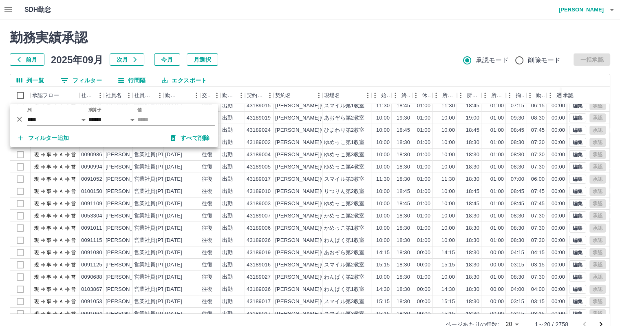
click at [12, 6] on icon "button" at bounding box center [8, 10] width 10 height 10
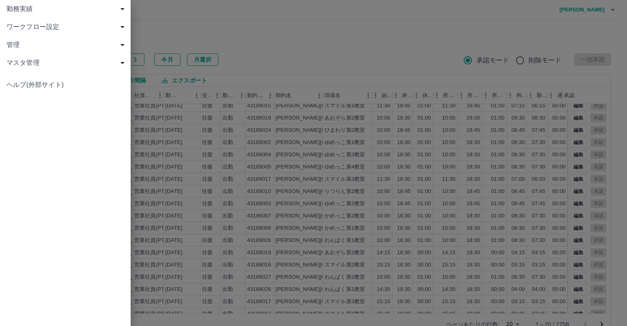
click at [61, 10] on span "勤務実績" at bounding box center [67, 9] width 121 height 10
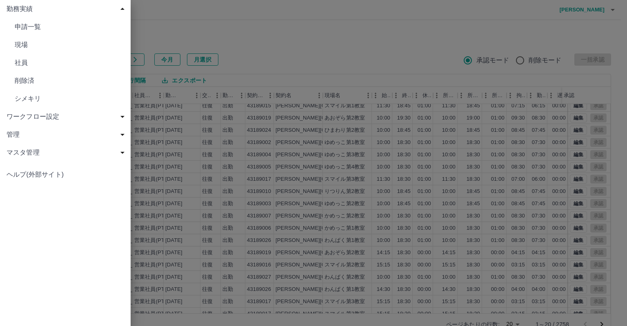
click at [47, 42] on span "現場" at bounding box center [69, 45] width 109 height 10
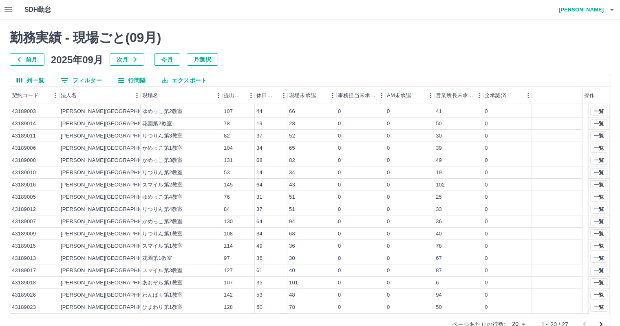
scroll to position [35, 0]
